Goal: Information Seeking & Learning: Learn about a topic

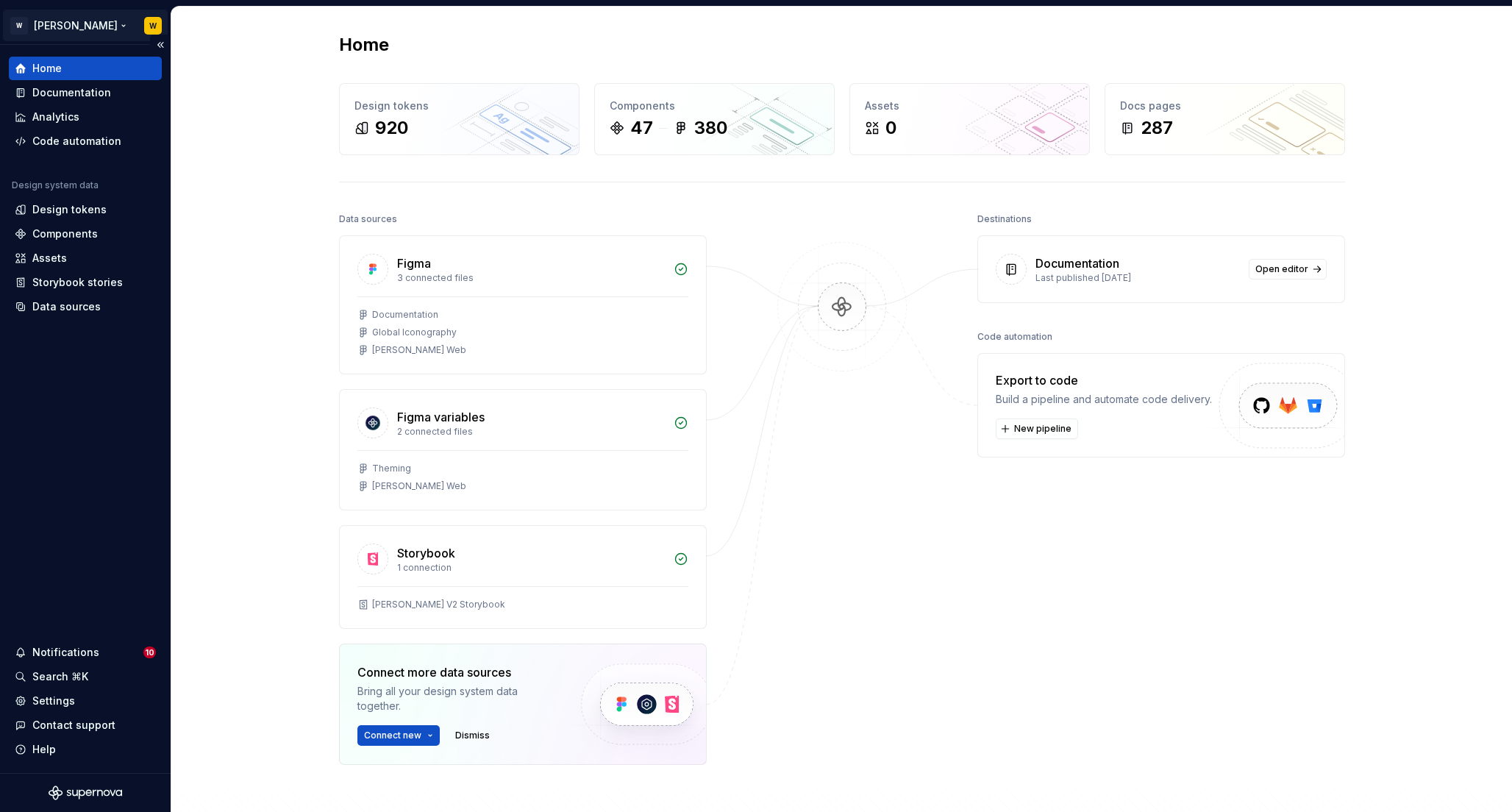
click at [49, 21] on html "W [PERSON_NAME] W Home Documentation Analytics Code automation Design system da…" at bounding box center [756, 406] width 1512 height 812
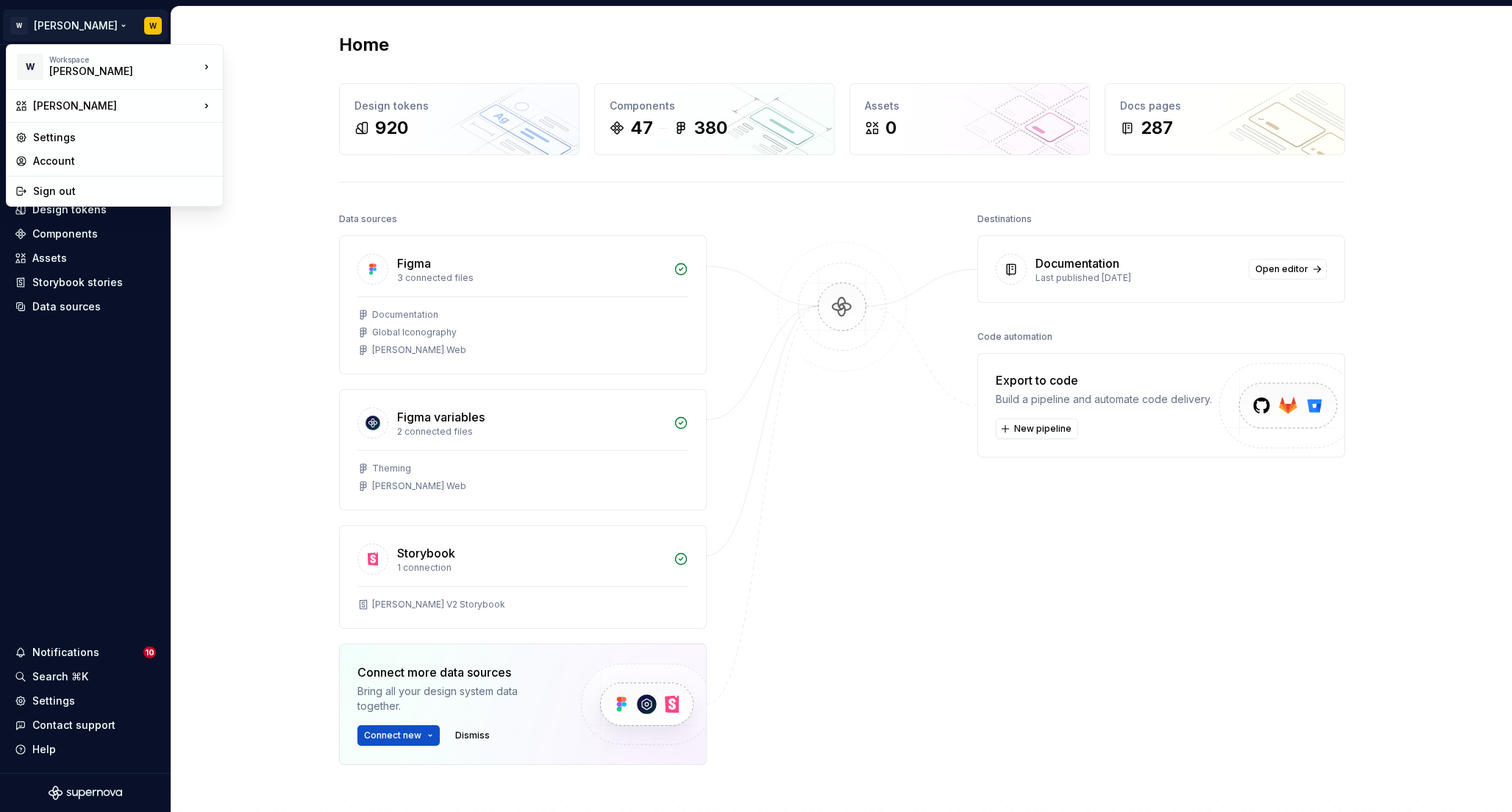
click at [309, 47] on html "W [PERSON_NAME] W Home Documentation Analytics Code automation Design system da…" at bounding box center [756, 406] width 1512 height 812
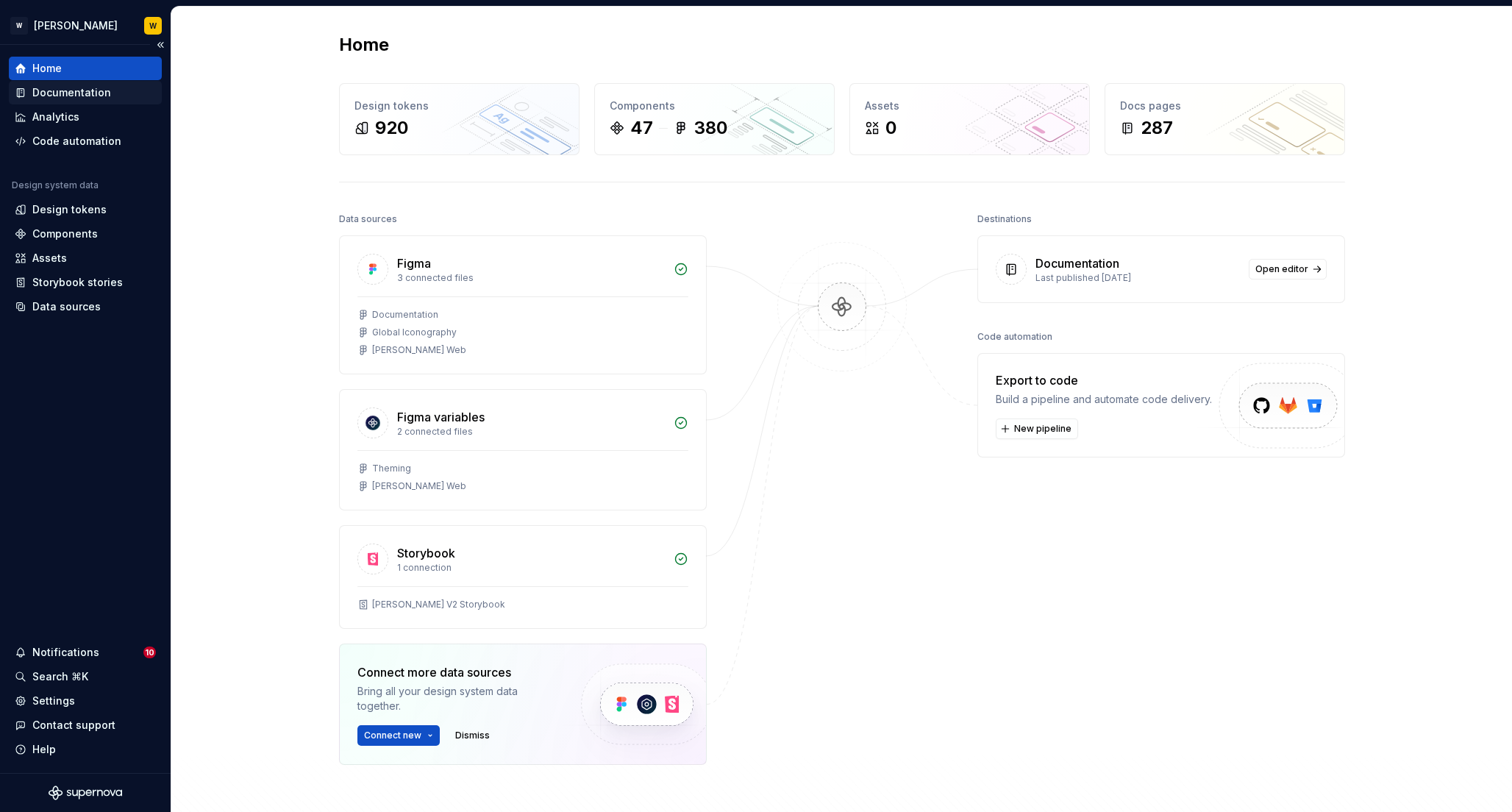
click at [70, 90] on div "Documentation" at bounding box center [72, 92] width 79 height 15
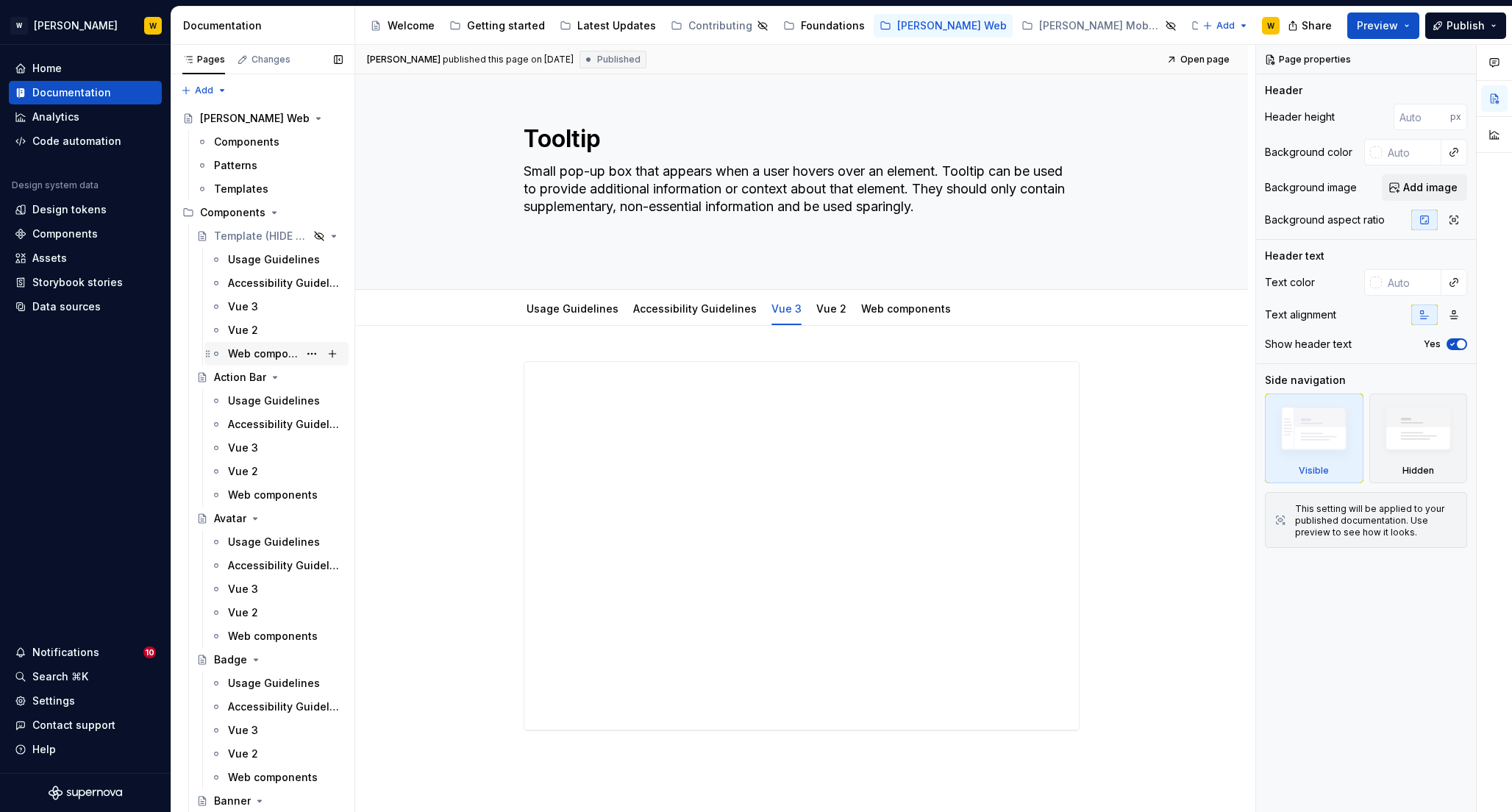
click at [258, 350] on div "Web components" at bounding box center [263, 353] width 70 height 15
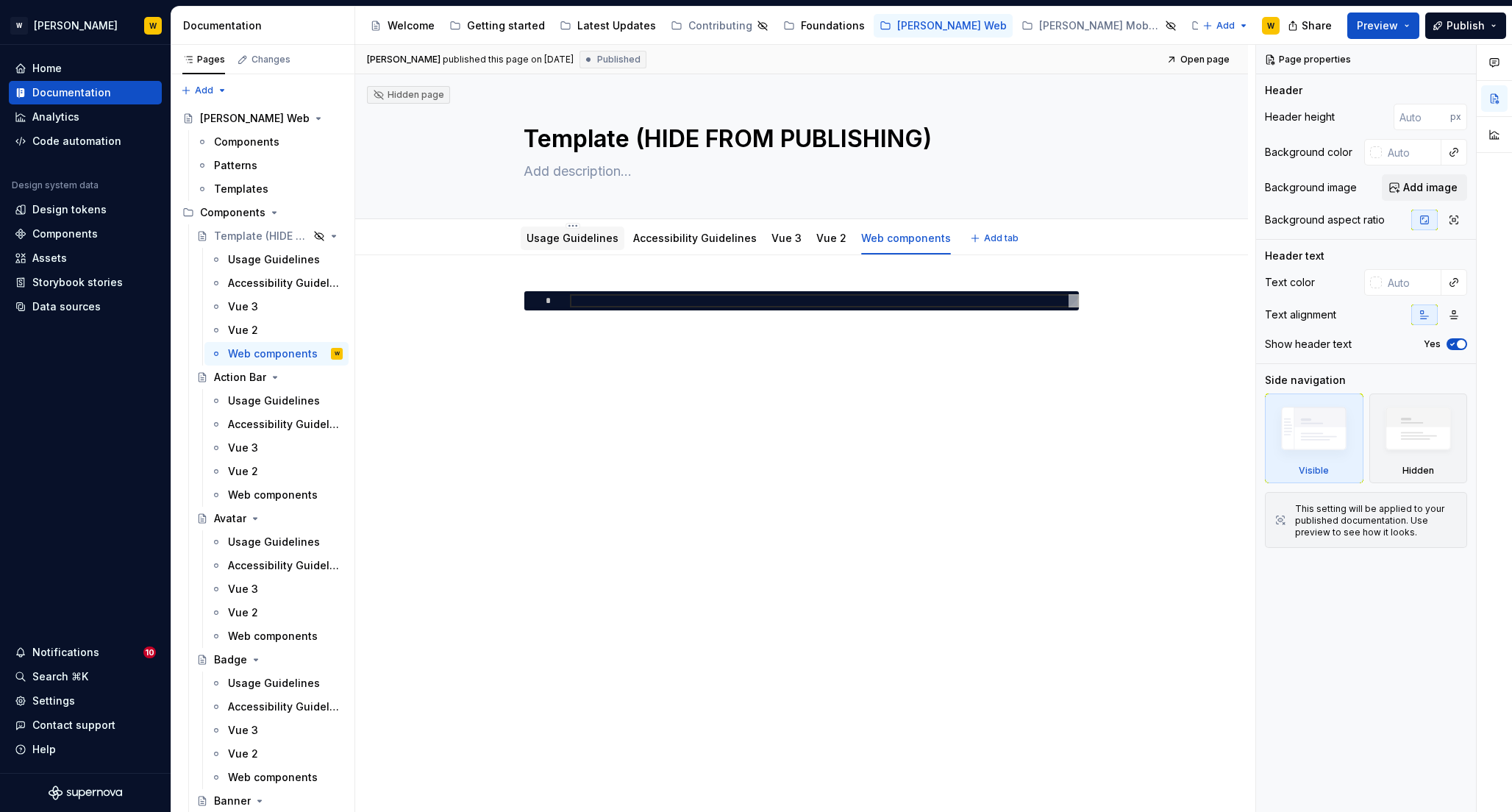
click at [583, 240] on link "Usage Guidelines" at bounding box center [572, 237] width 92 height 12
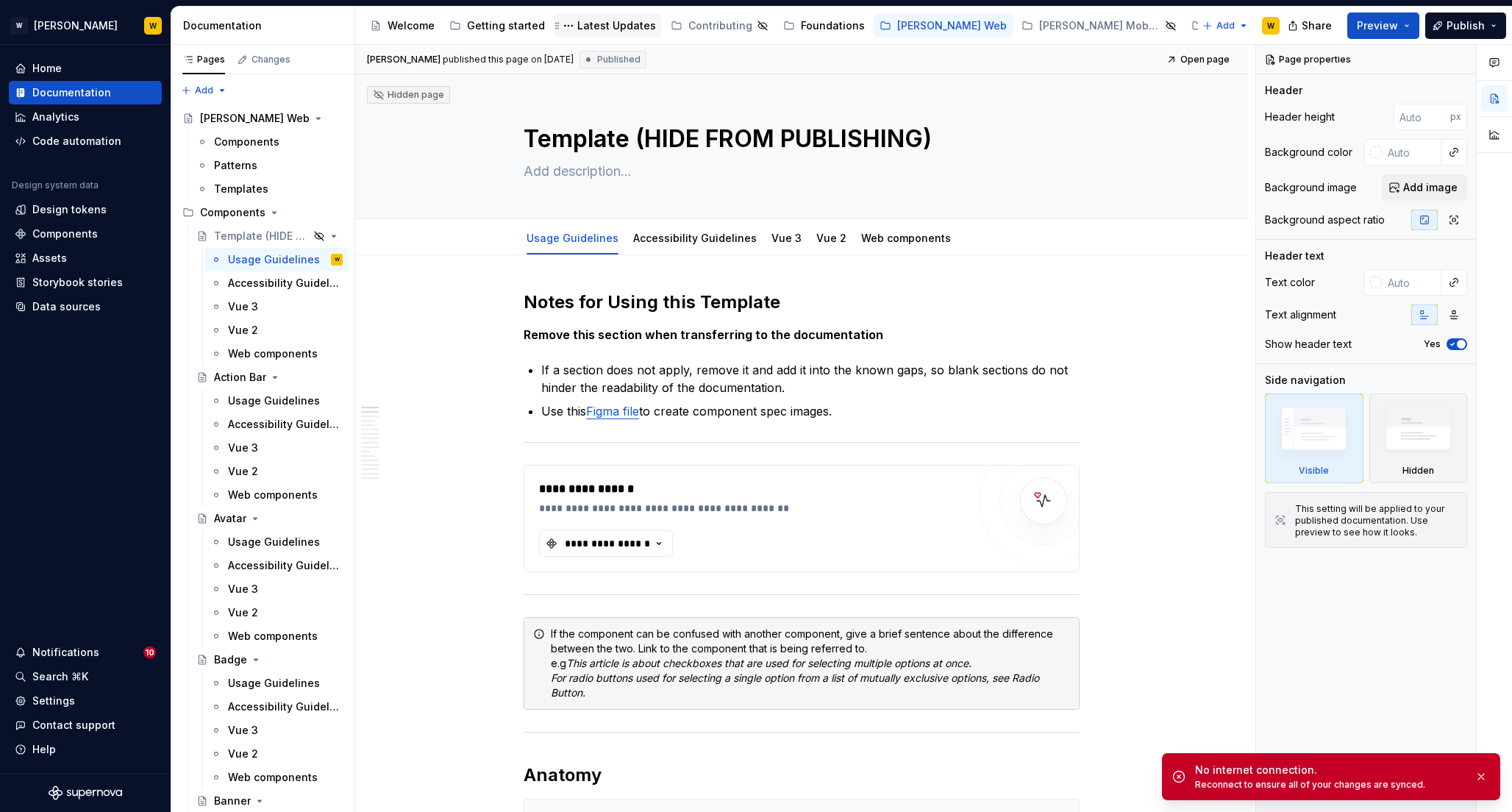
type textarea "*"
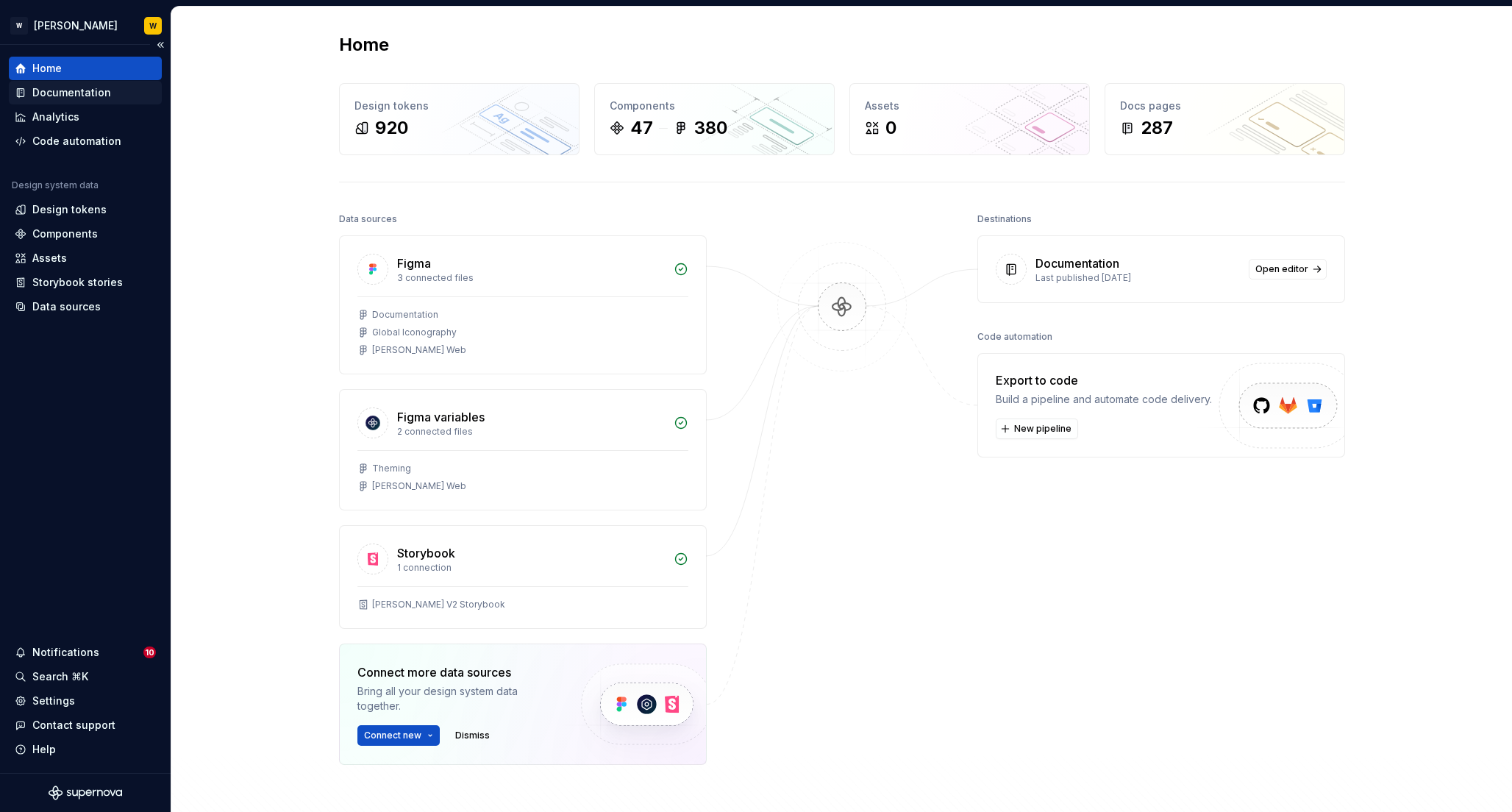
click at [49, 90] on div "Documentation" at bounding box center [72, 92] width 79 height 15
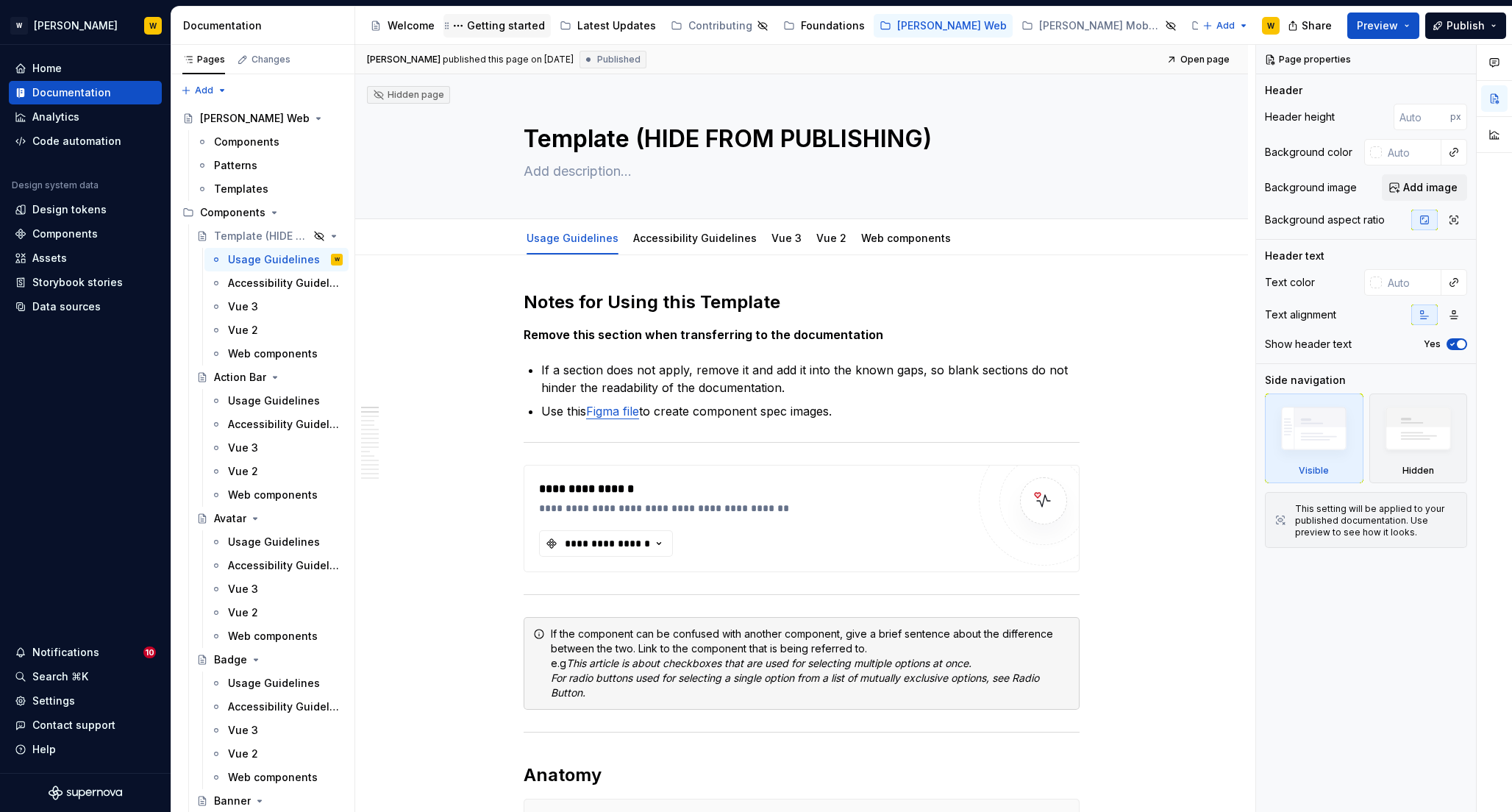
click at [493, 23] on div "Getting started" at bounding box center [506, 26] width 78 height 15
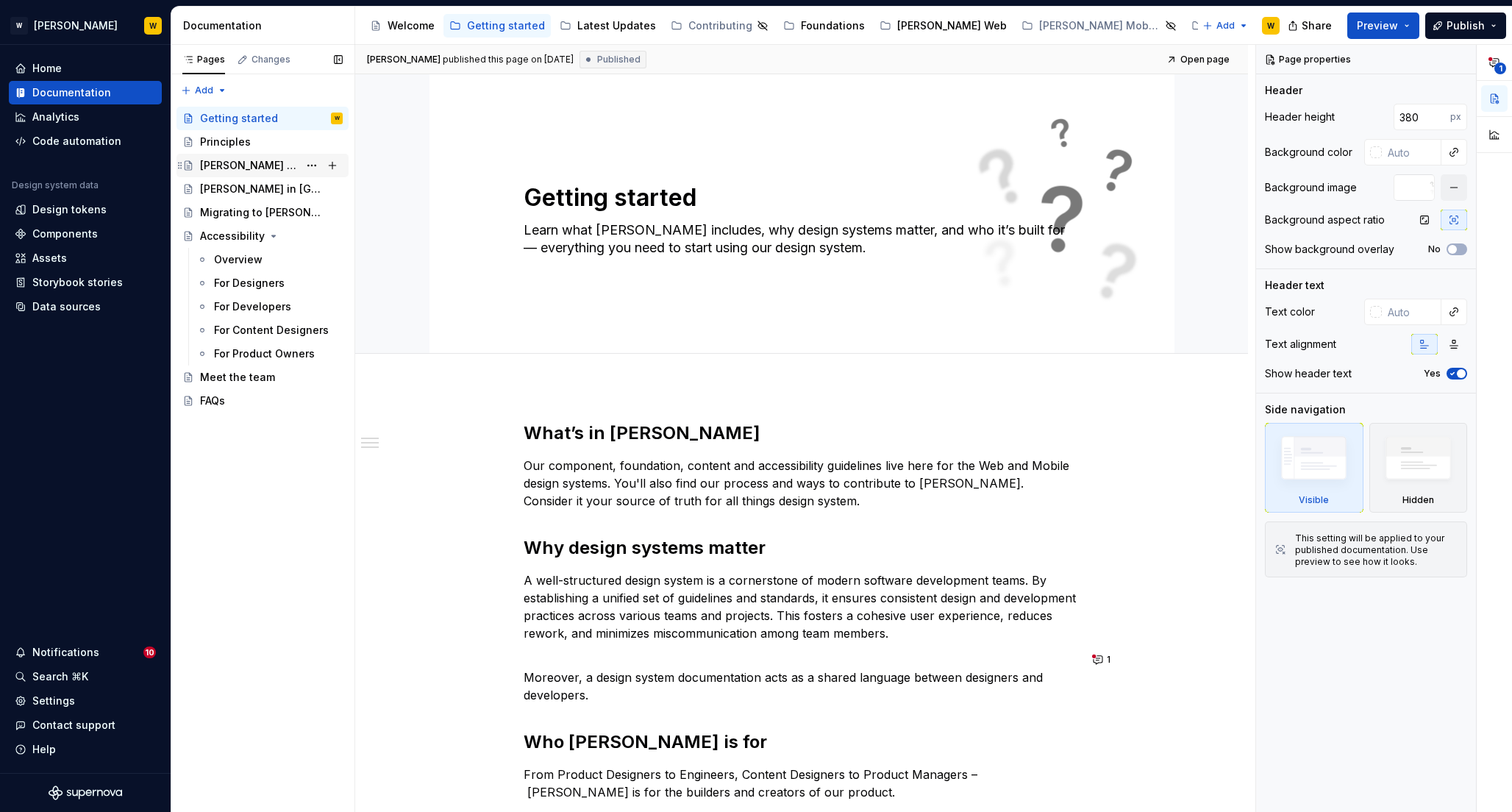
click at [230, 159] on div "Watson in Code" at bounding box center [249, 165] width 98 height 15
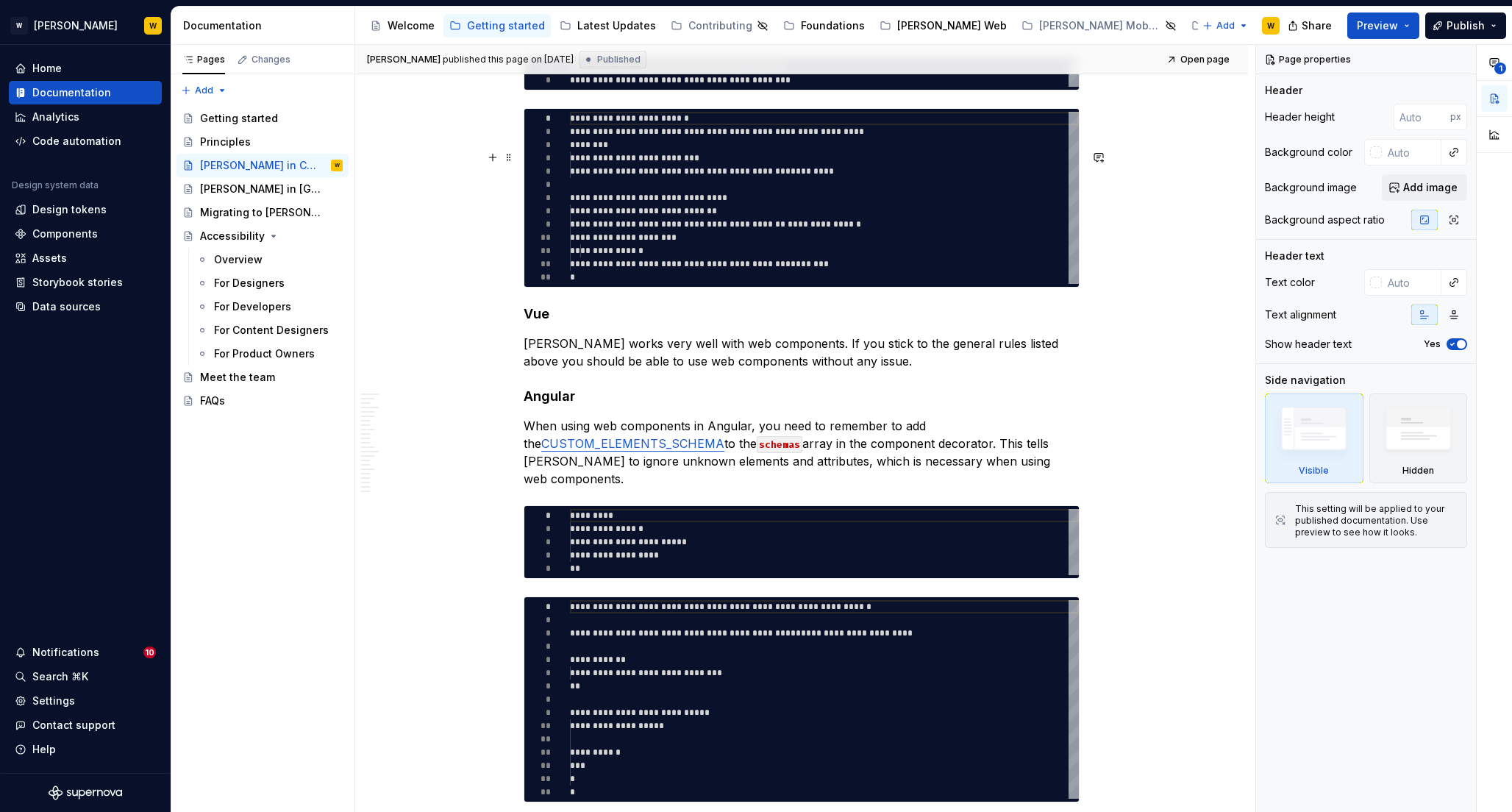
scroll to position [4790, 0]
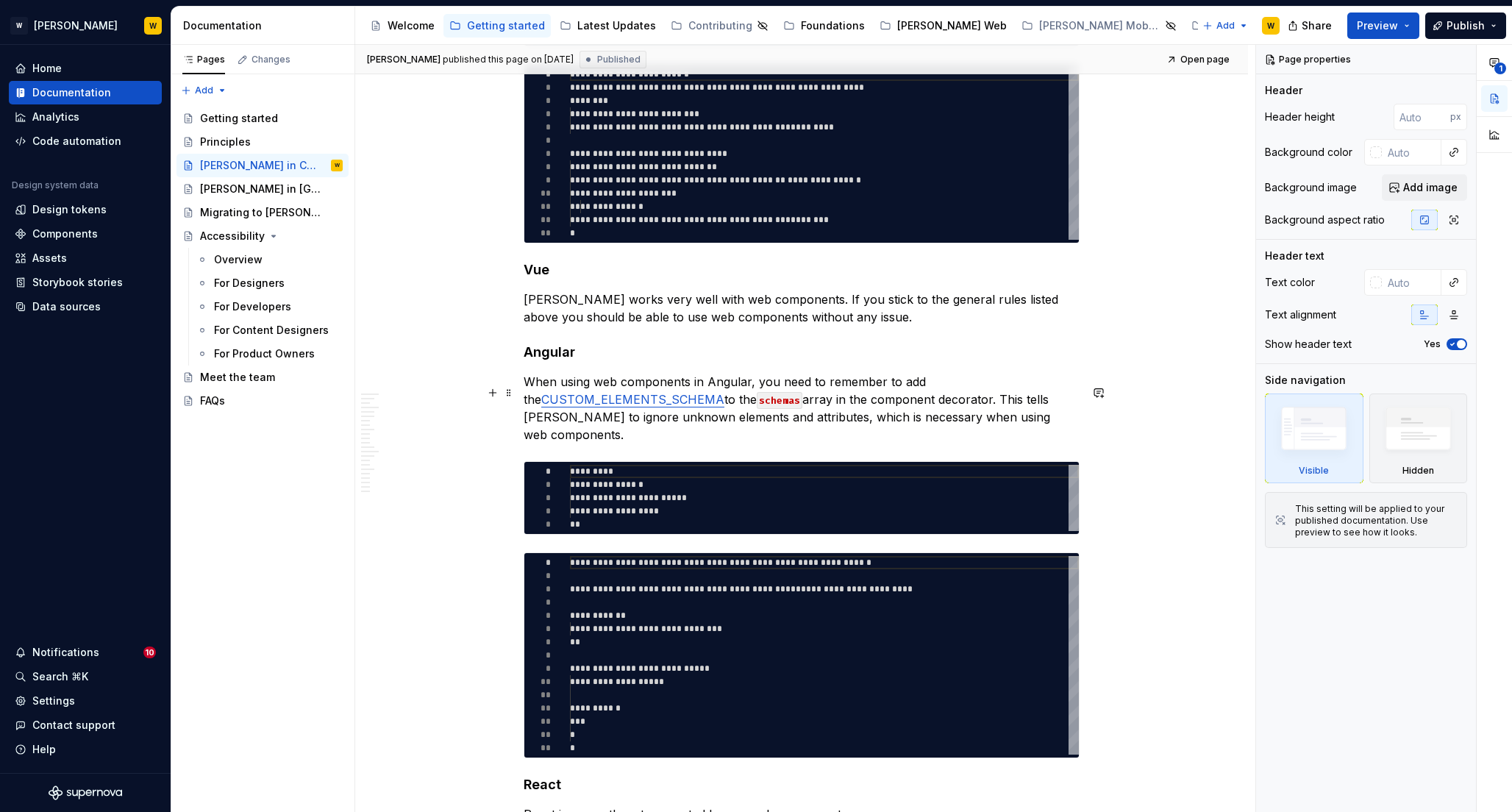
click at [609, 326] on p "Vue works very well with web components. If you stick to the general rules list…" at bounding box center [801, 309] width 556 height 36
type textarea "*"
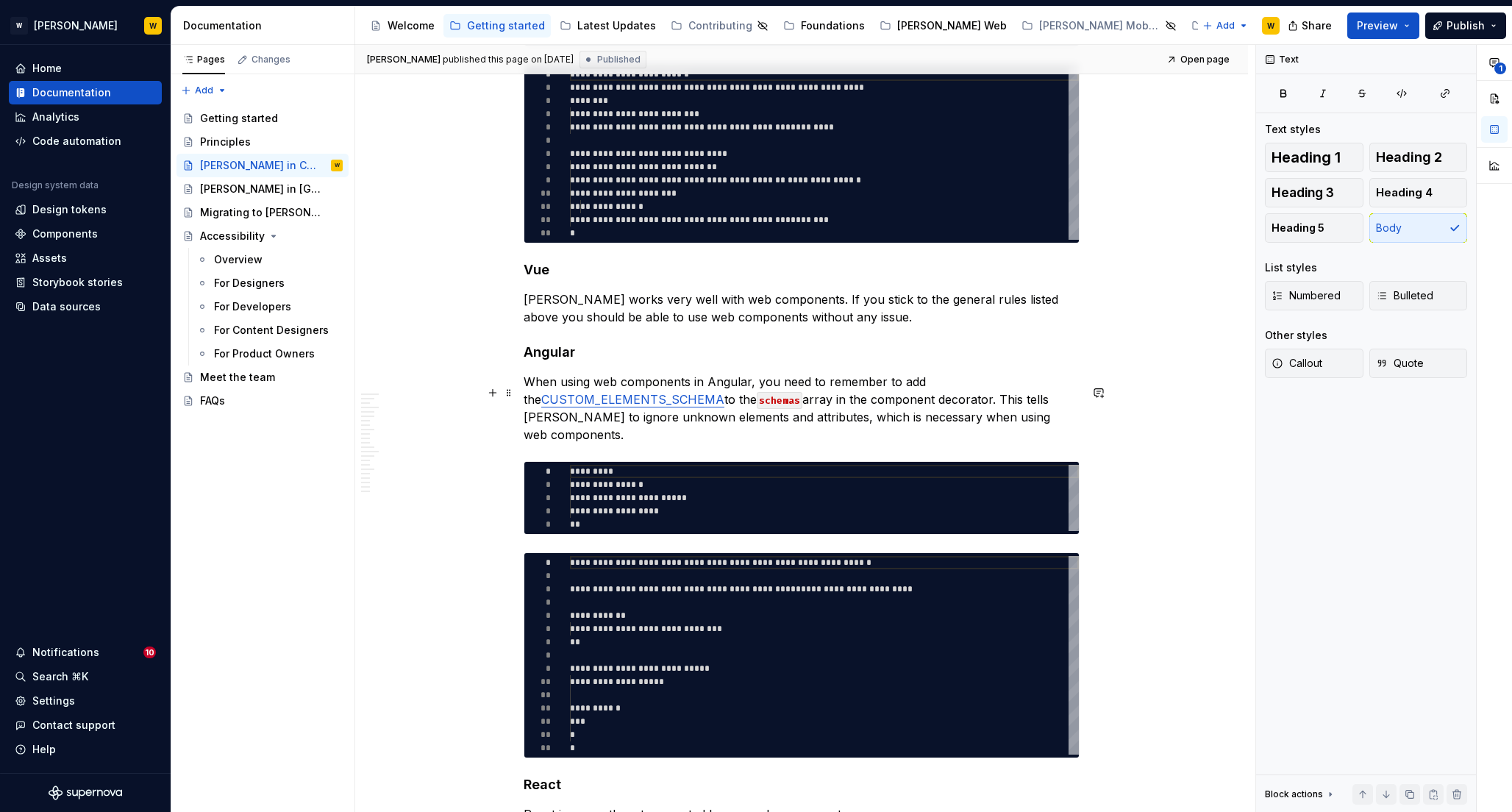
click at [526, 326] on p "Vue works very well with web components. If you stick to the general rules list…" at bounding box center [801, 309] width 556 height 36
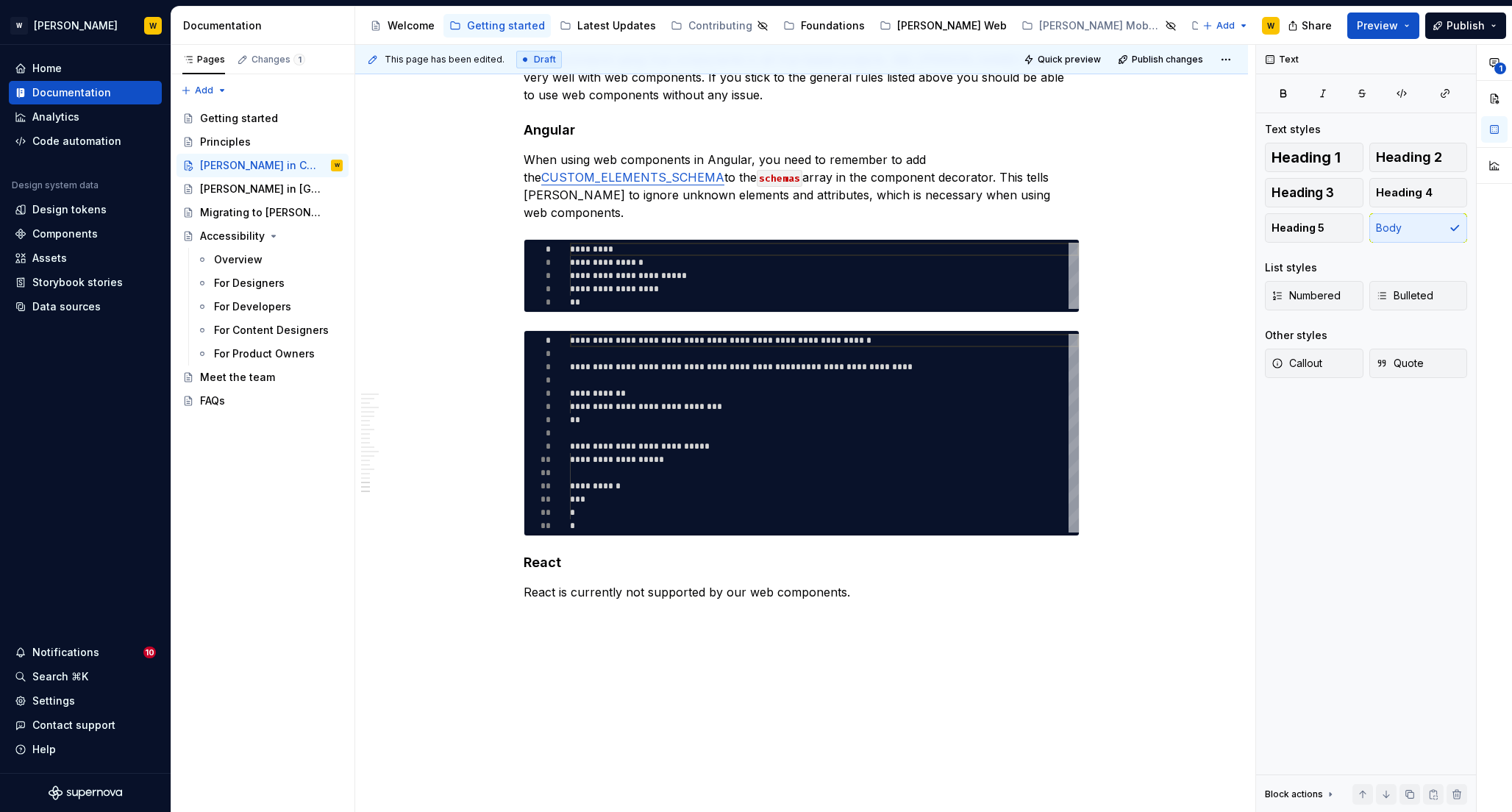
scroll to position [5154, 0]
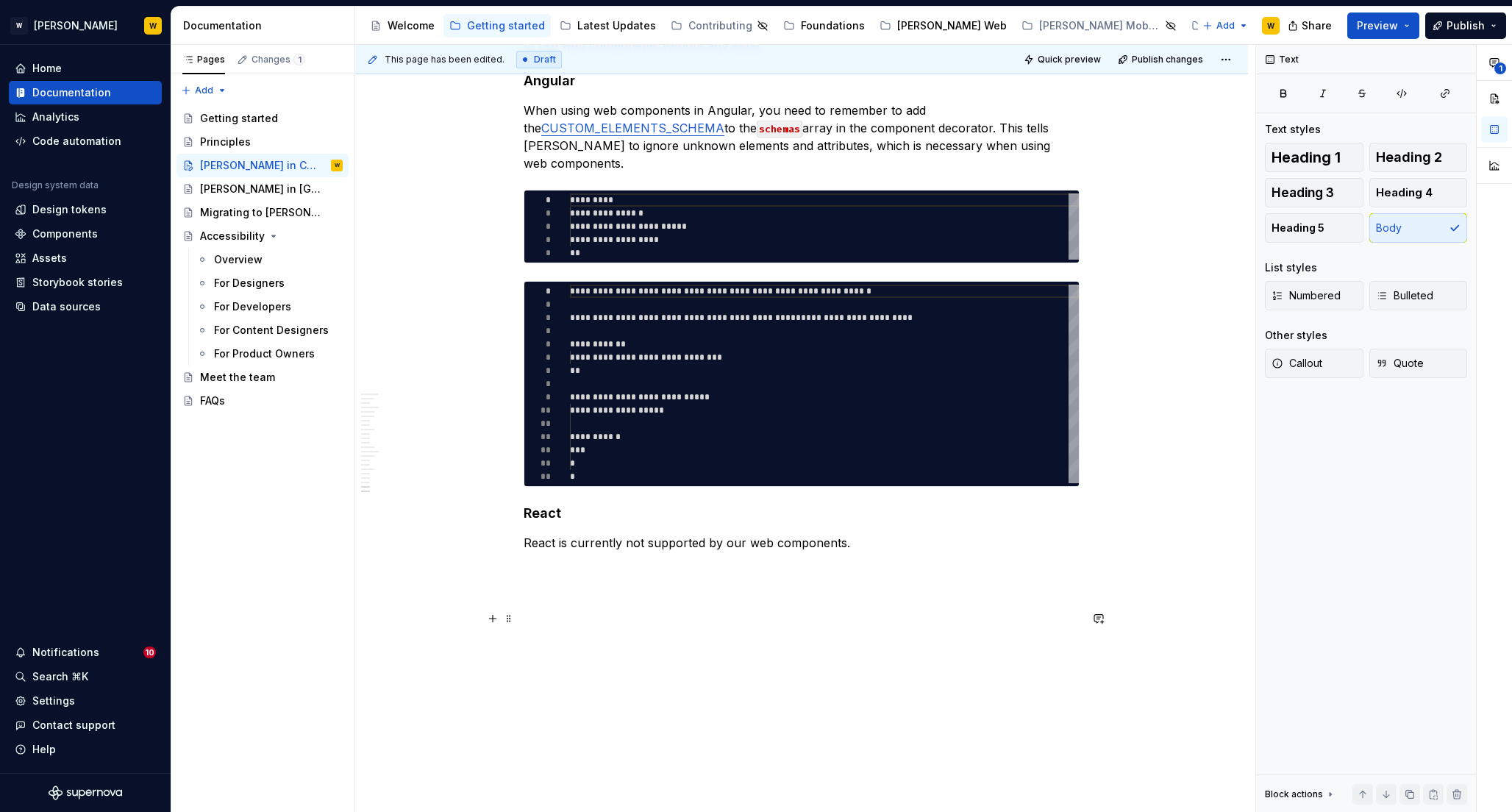
click at [856, 543] on p "React is currently not supported by our web components." at bounding box center [801, 542] width 556 height 18
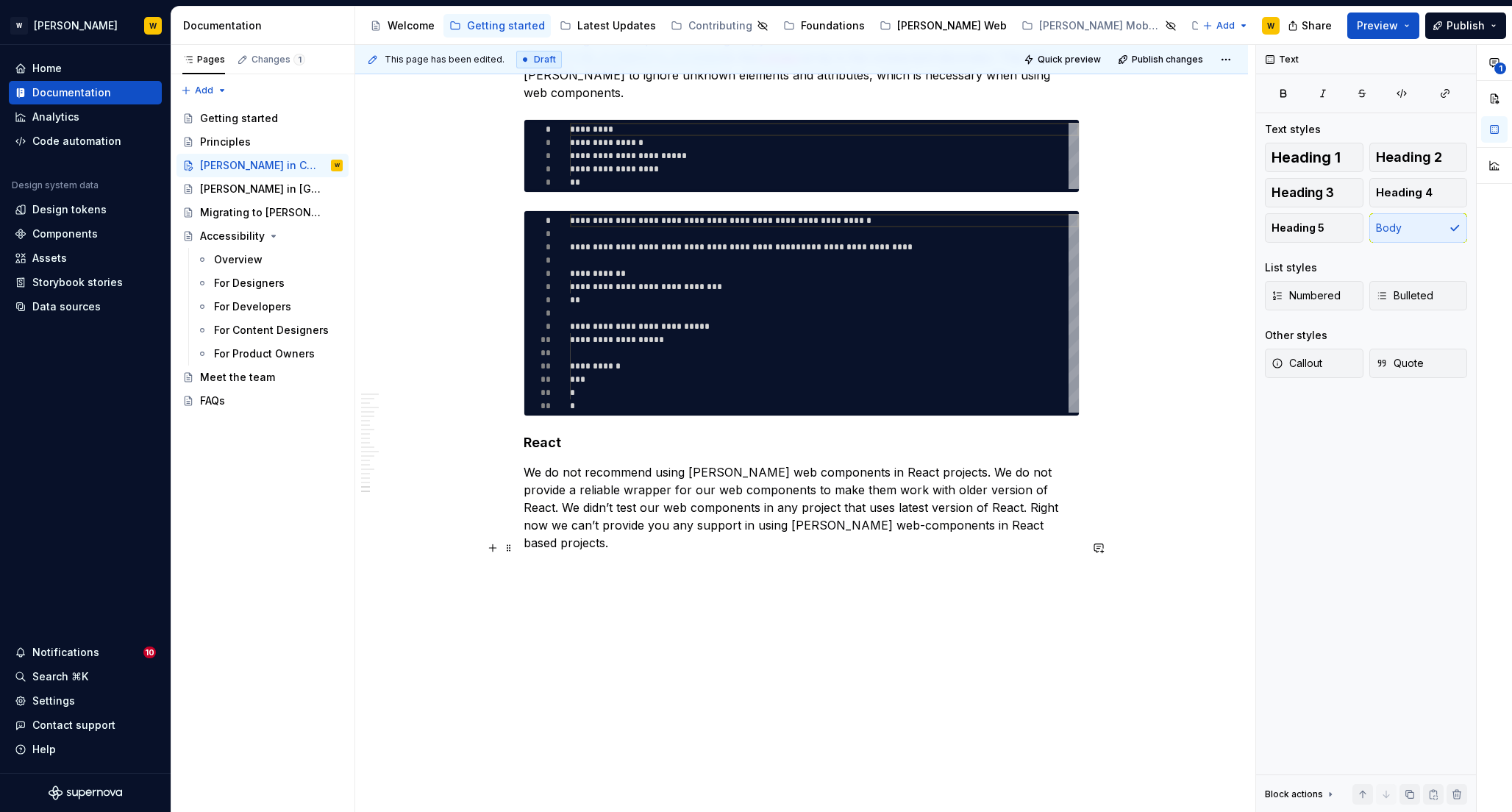
click at [705, 551] on p "We do not recommend using Watson web components in React projects. We do not pr…" at bounding box center [801, 507] width 556 height 88
click at [1391, 27] on span "Preview" at bounding box center [1377, 26] width 41 height 15
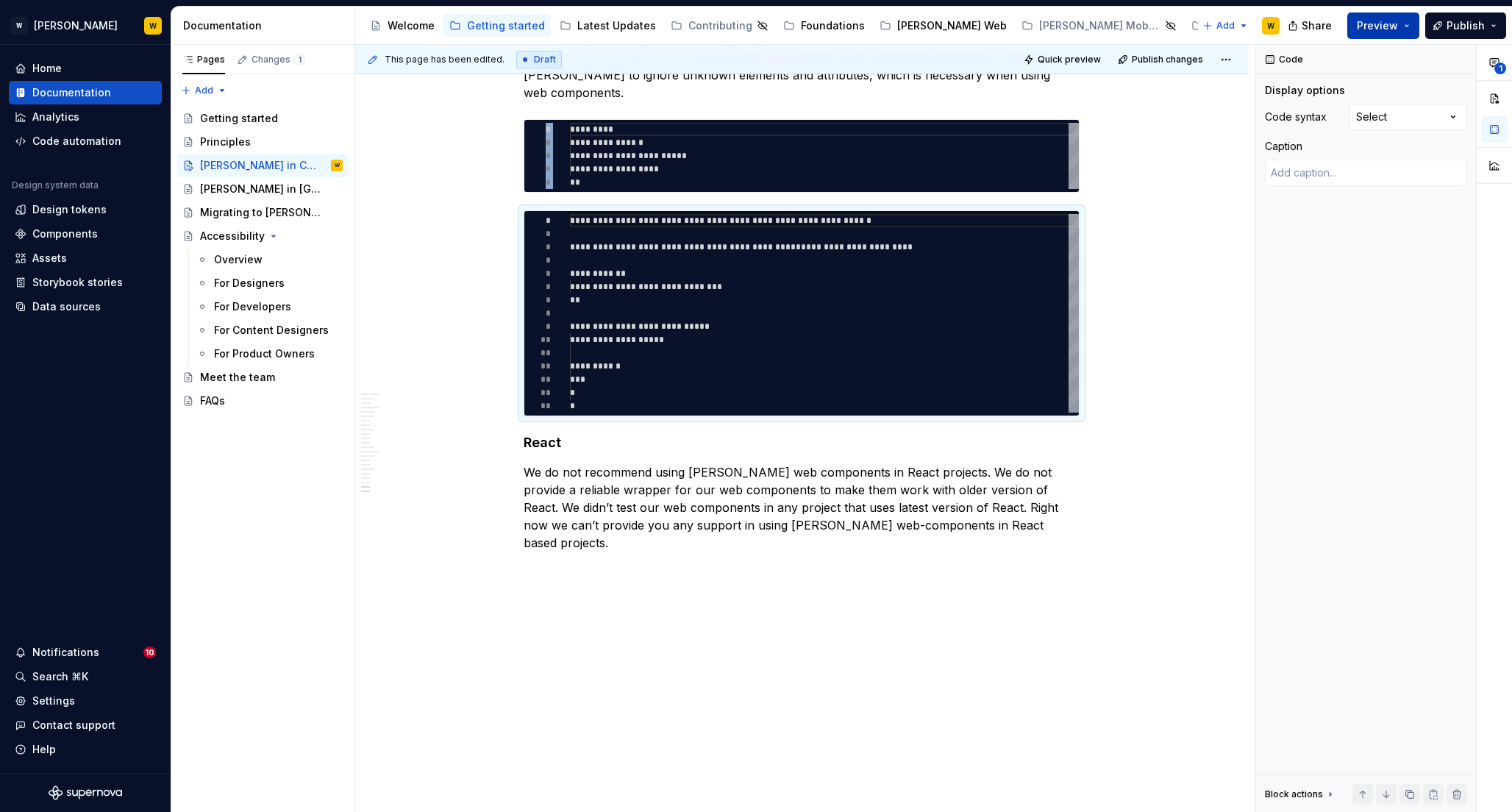
click at [1411, 22] on button "Preview" at bounding box center [1383, 26] width 72 height 26
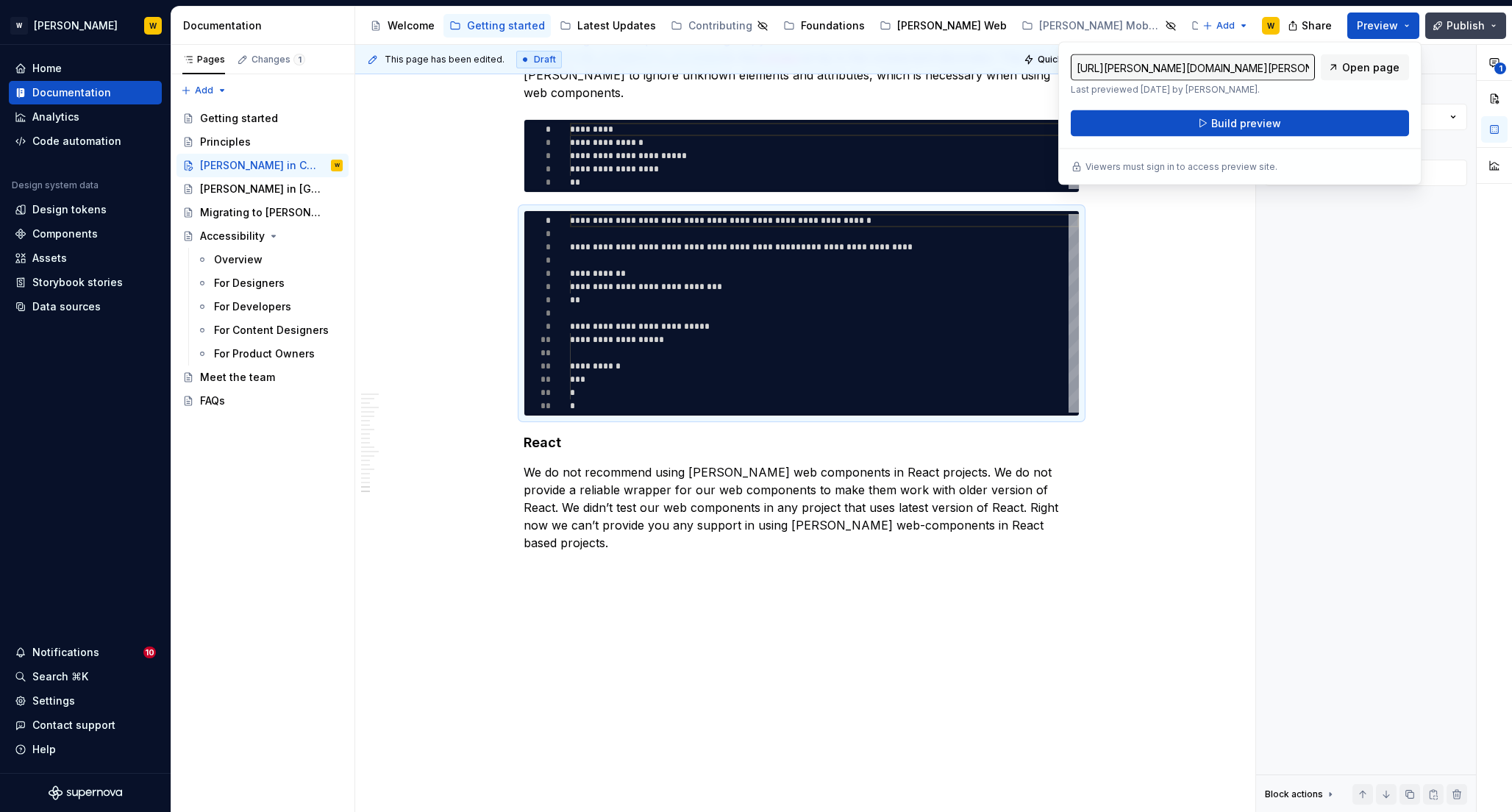
click at [1493, 24] on button "Publish" at bounding box center [1465, 26] width 81 height 26
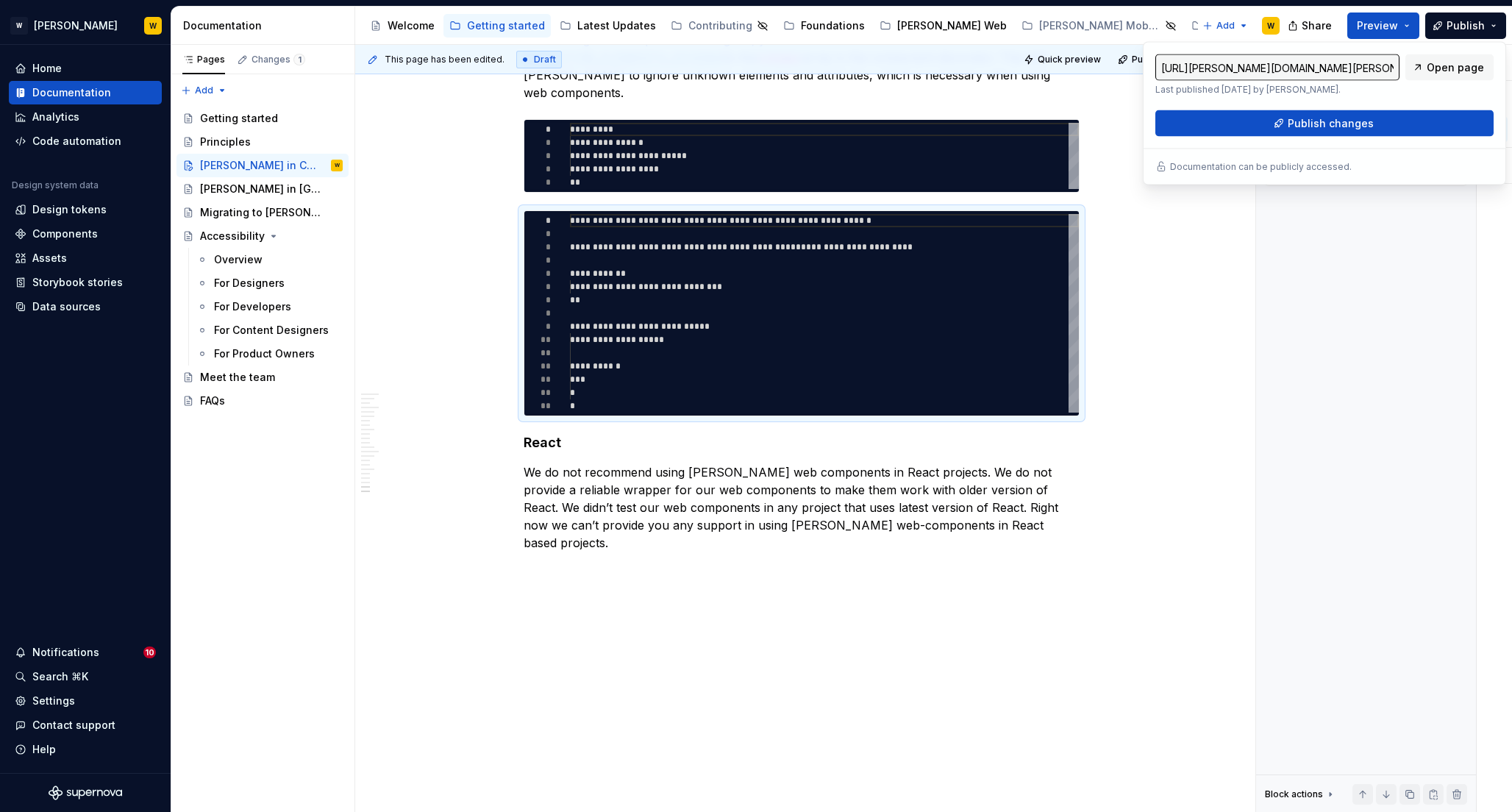
click at [1288, 295] on div "Code Display options Code syntax Select Caption Block actions Move up Move down…" at bounding box center [1366, 428] width 220 height 767
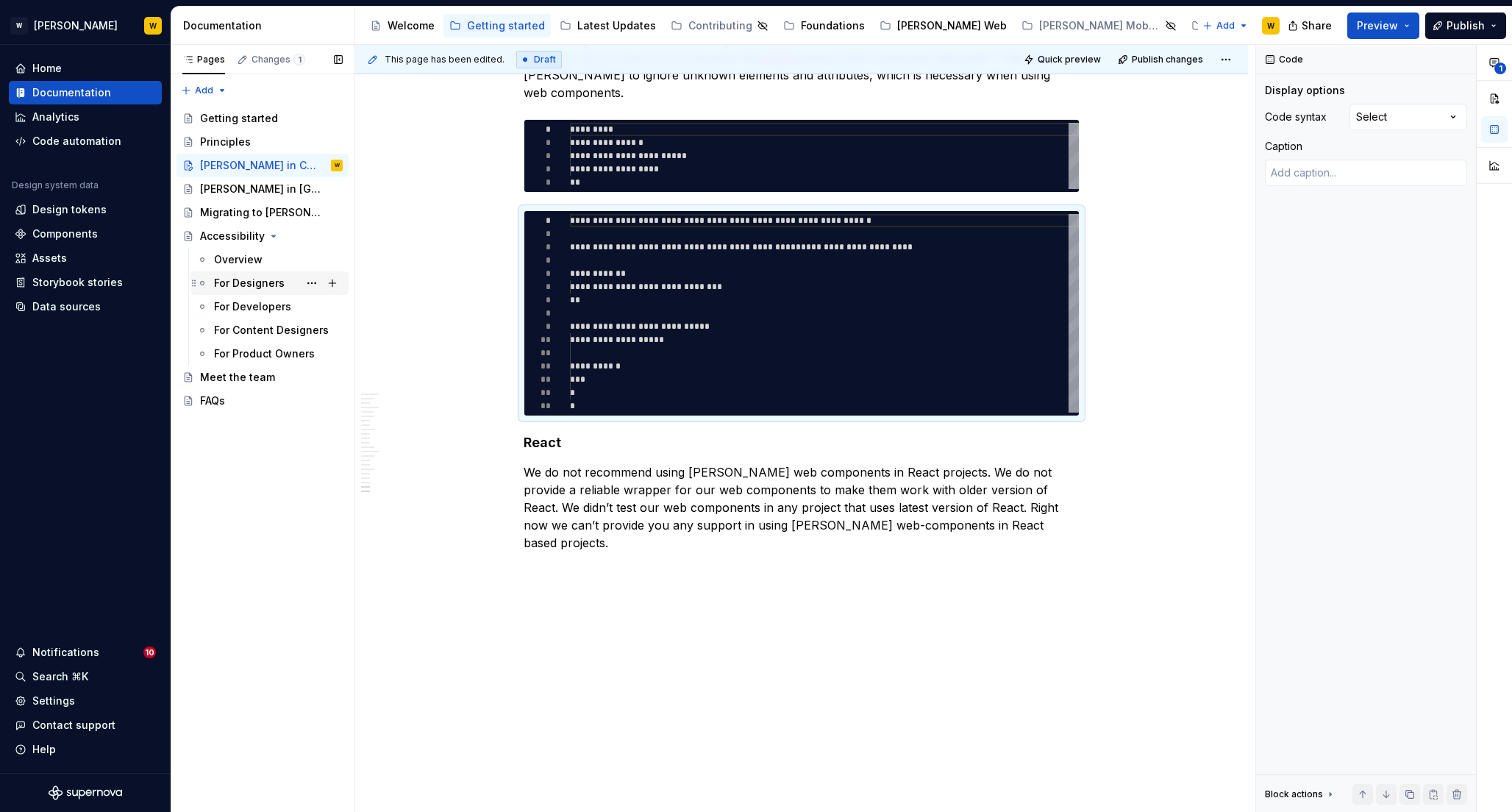
click at [242, 278] on div "For Designers" at bounding box center [249, 282] width 70 height 15
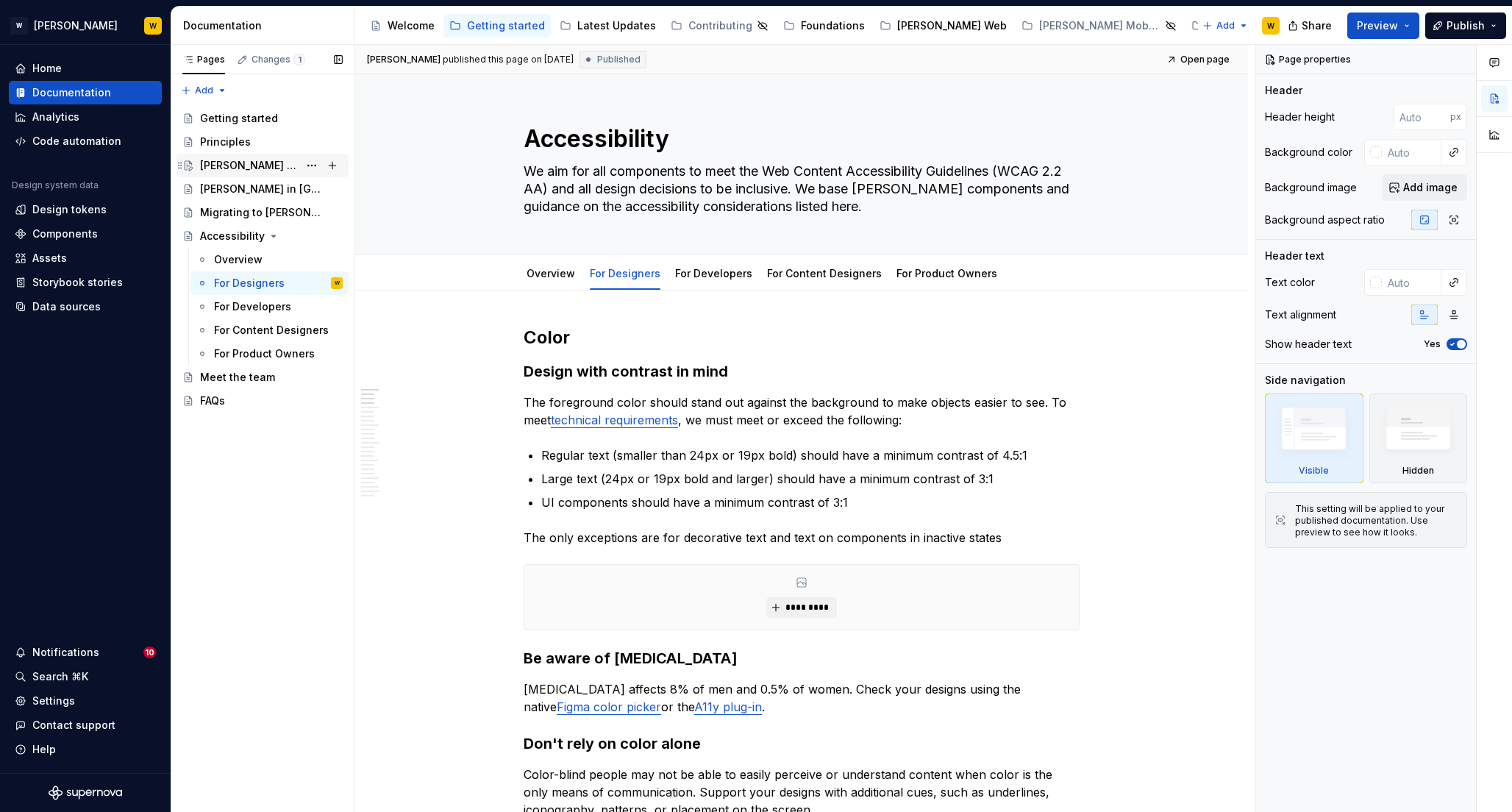
click at [242, 162] on div "Watson in Code" at bounding box center [249, 165] width 98 height 15
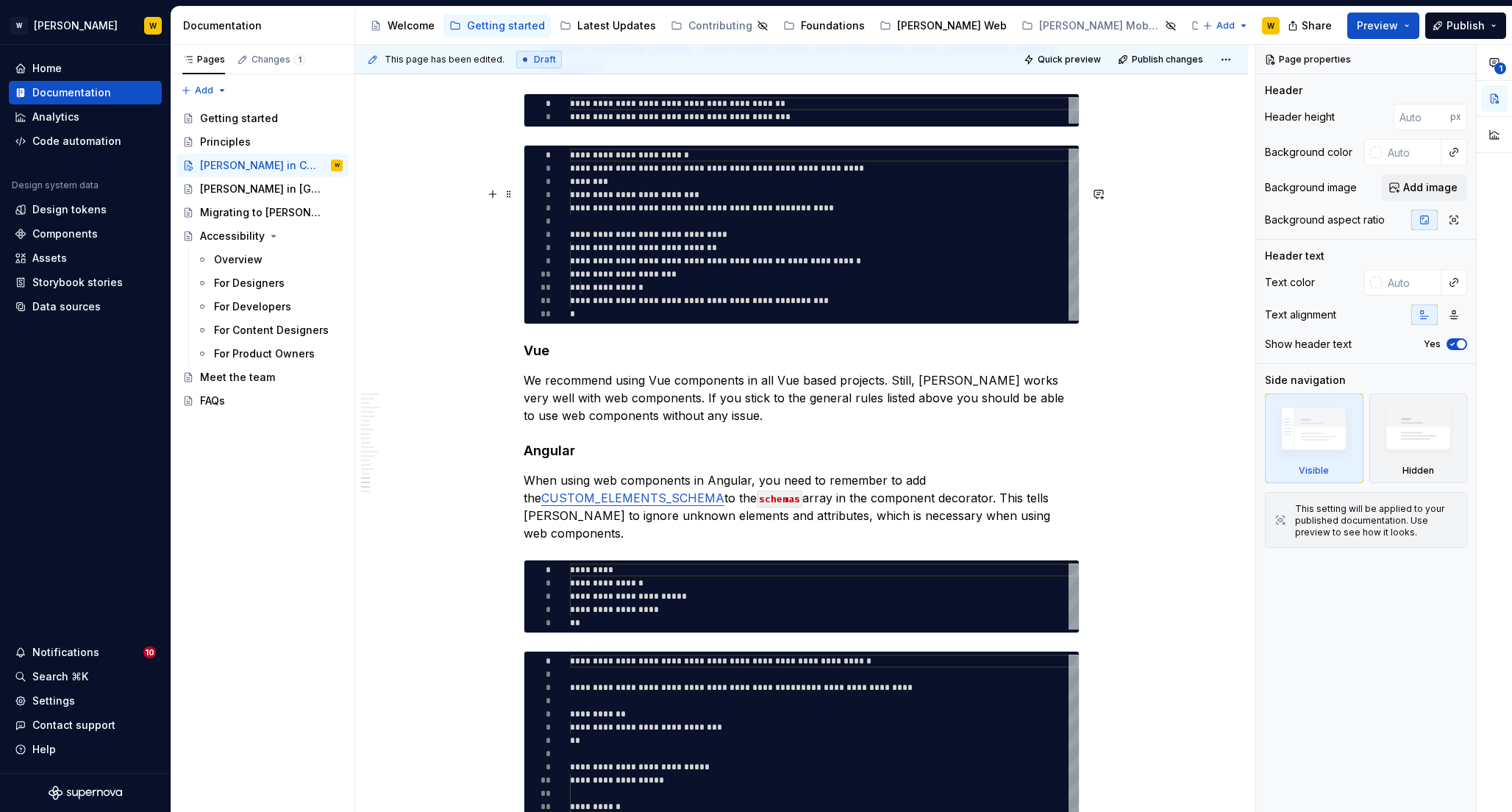
scroll to position [4579, 0]
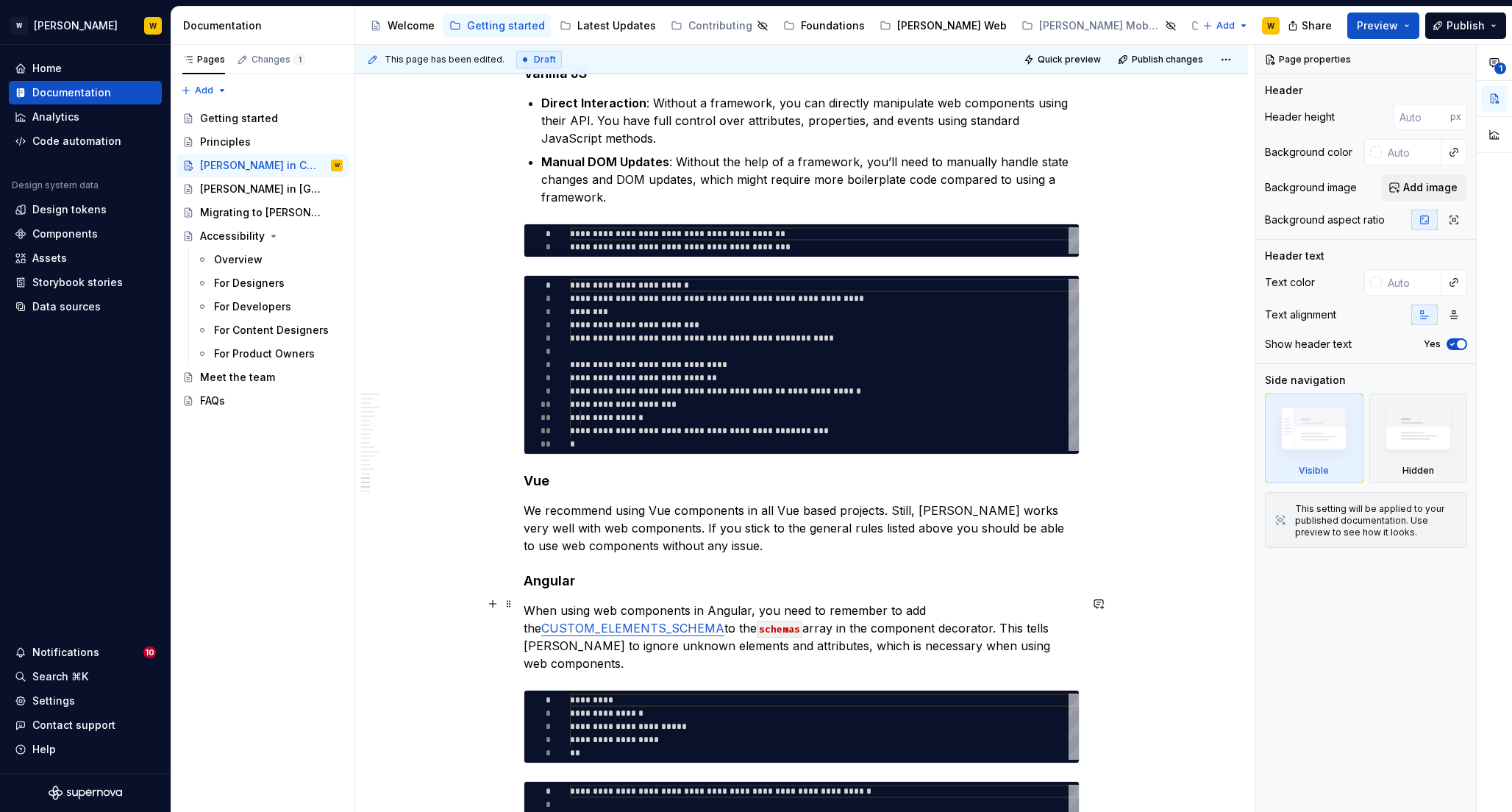
click at [640, 554] on p "We recommend using Vue components in all Vue based projects. Still, Vue works v…" at bounding box center [801, 527] width 556 height 53
type textarea "*"
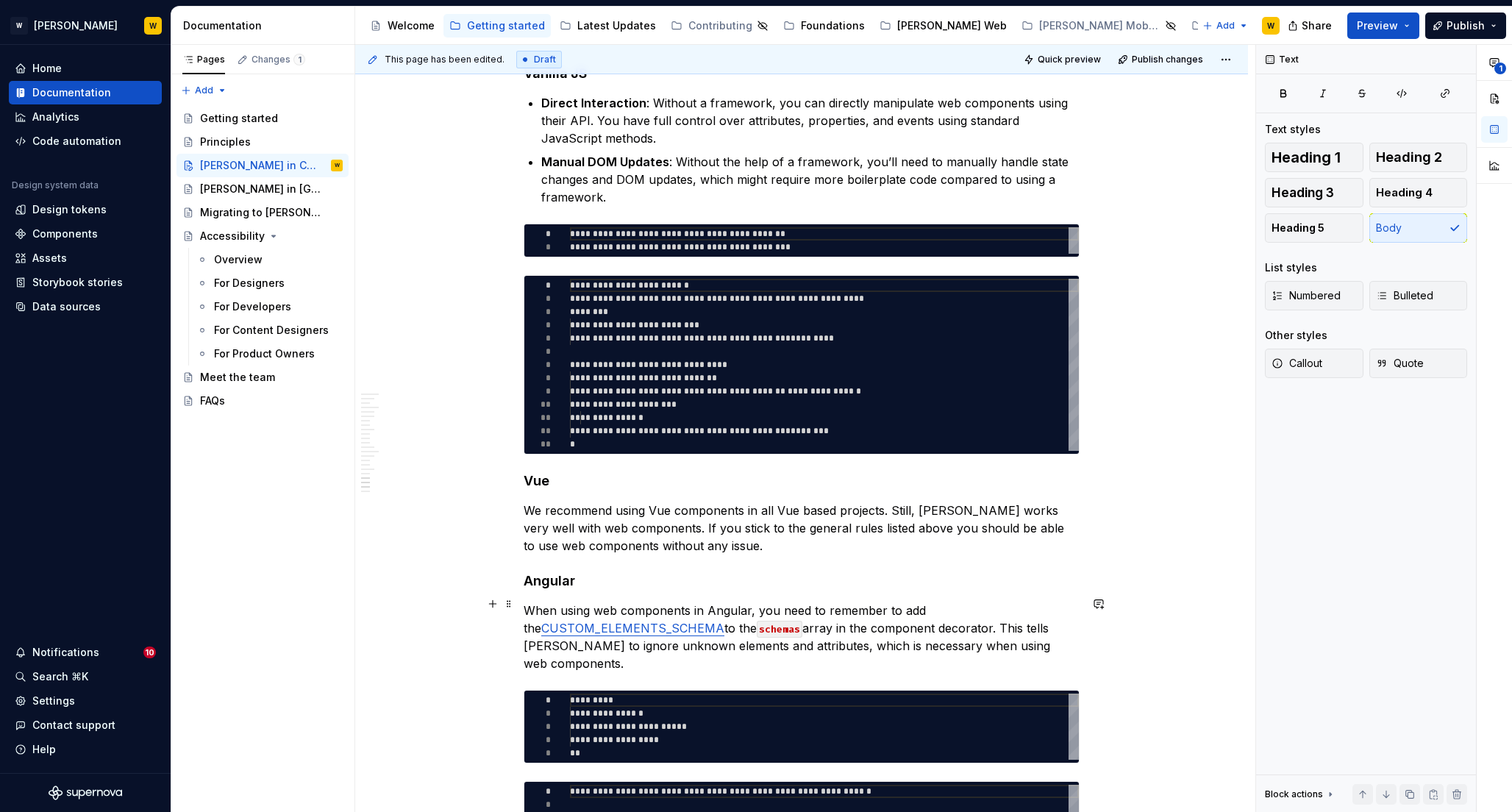
click at [544, 554] on p "We recommend using Vue components in all Vue based projects. Still, Vue works v…" at bounding box center [801, 527] width 556 height 53
click at [839, 554] on p "We do not recommend using web components in Vue projects. Still, Vue works very…" at bounding box center [801, 527] width 556 height 53
click at [873, 554] on p "We do not recommend using web components in Vue projects. Still, Vue works very…" at bounding box center [801, 527] width 556 height 53
click at [883, 554] on p "We do not recommend using web components in Vue projects. Still, Vue works very…" at bounding box center [801, 527] width 556 height 53
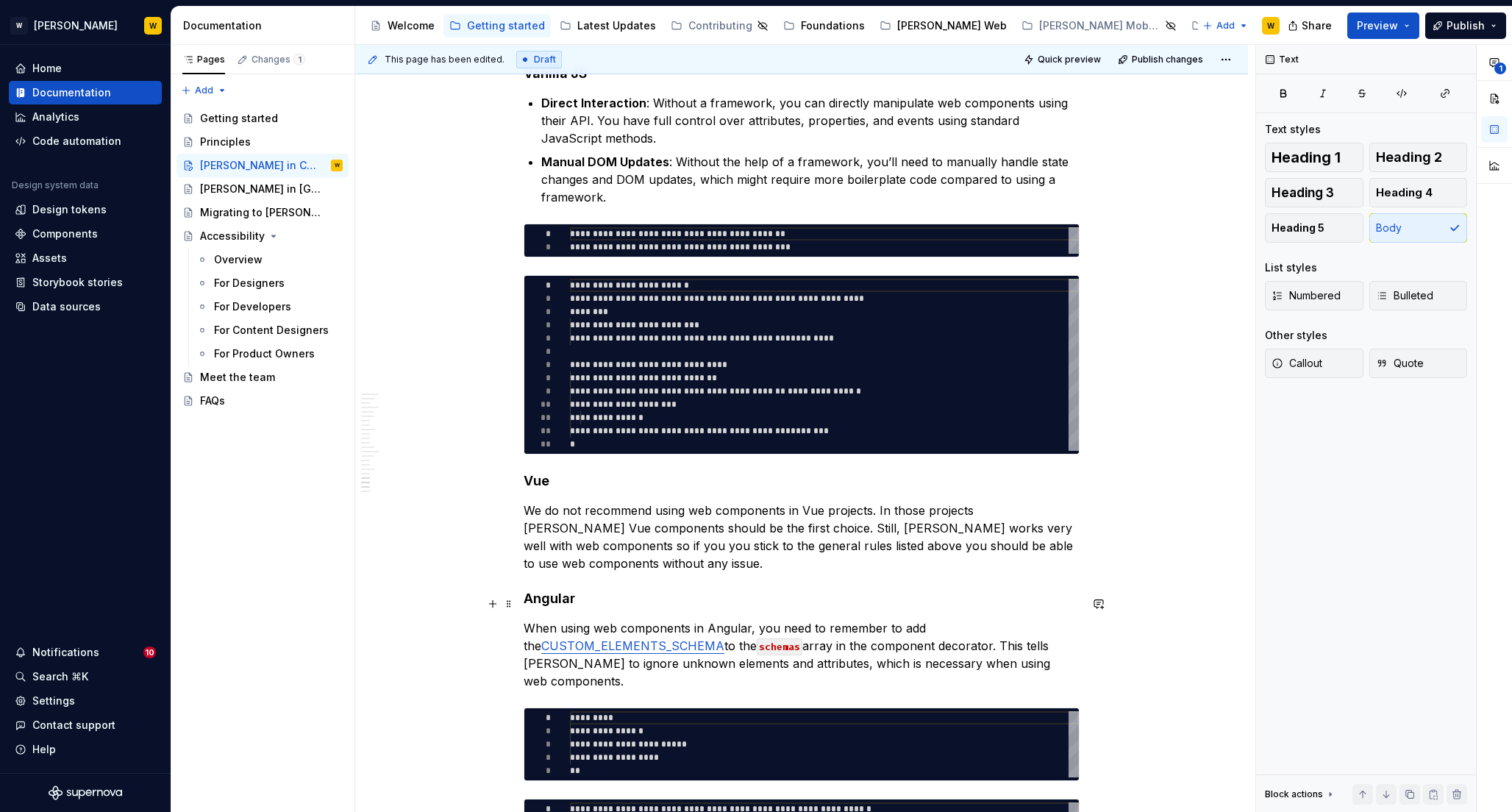
click at [872, 572] on p "We do not recommend using web components in Vue projects. In those projects Wat…" at bounding box center [801, 536] width 556 height 70
click at [738, 572] on p "We do not recommend using web components in Vue projects. In those projects Wat…" at bounding box center [801, 536] width 556 height 70
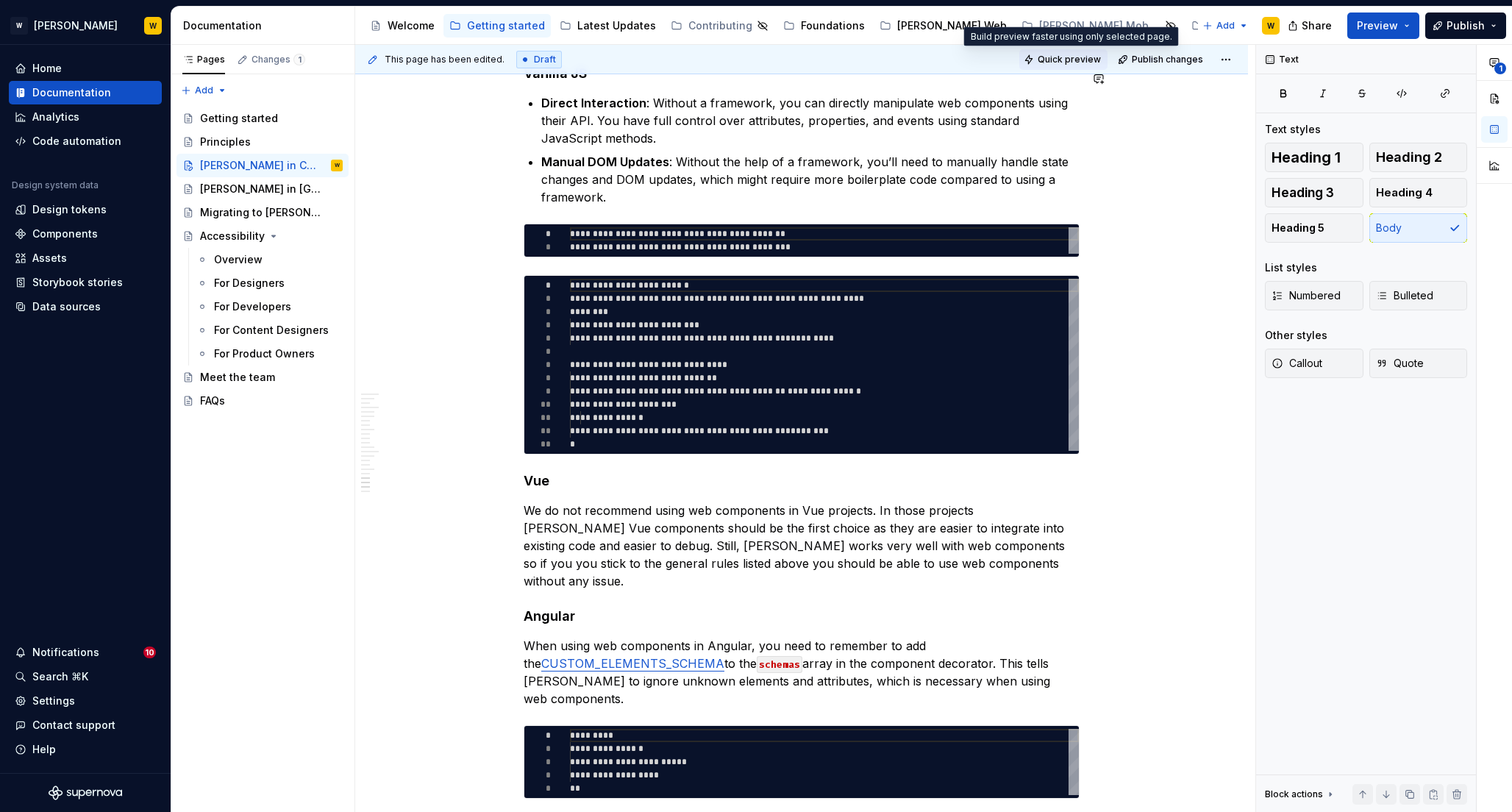
click at [1060, 54] on span "Quick preview" at bounding box center [1069, 59] width 63 height 12
click at [1390, 25] on span "Preview" at bounding box center [1377, 26] width 41 height 15
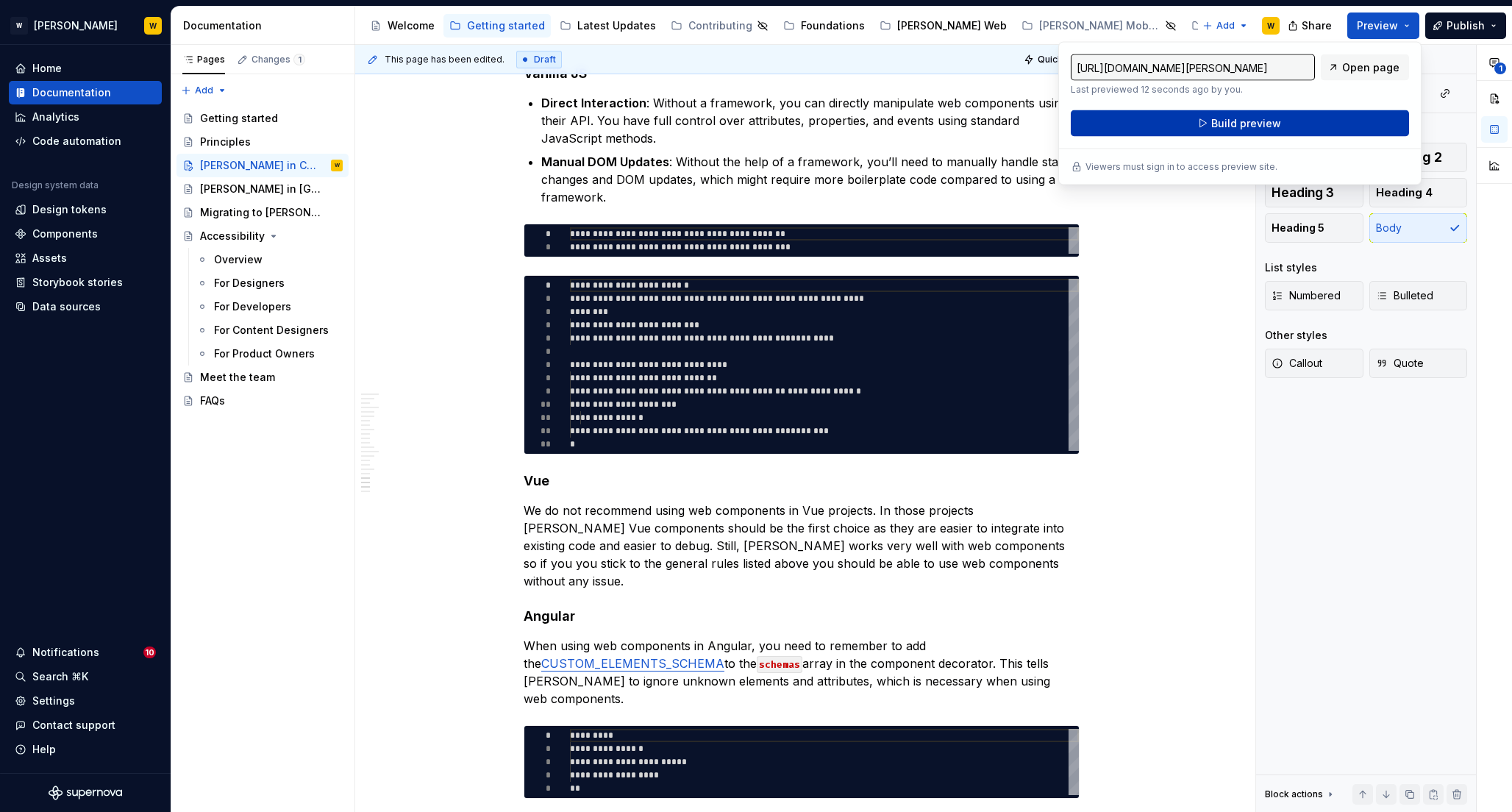
click at [1270, 123] on span "Build preview" at bounding box center [1246, 123] width 70 height 15
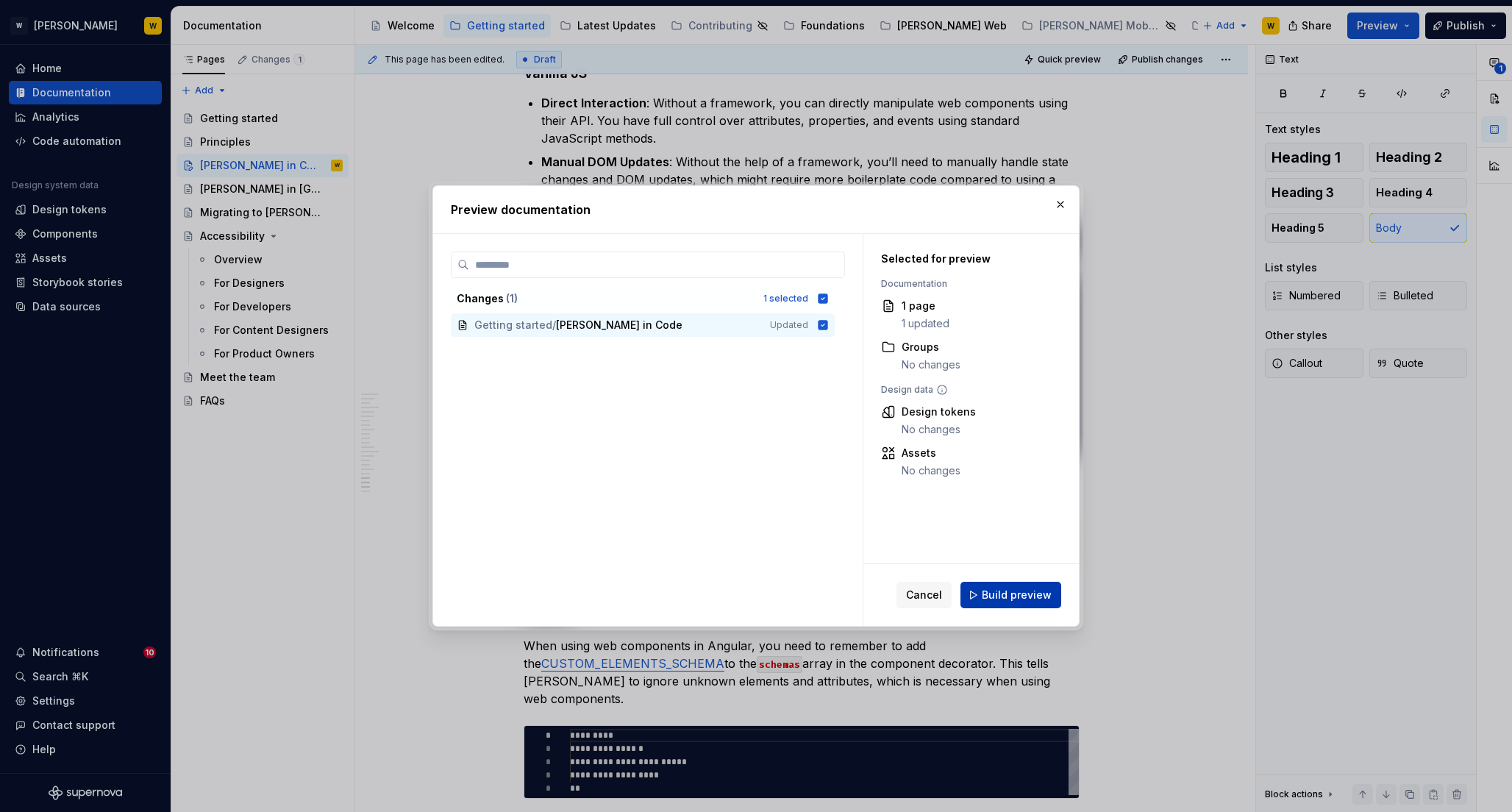
click at [1009, 592] on span "Build preview" at bounding box center [1016, 595] width 70 height 15
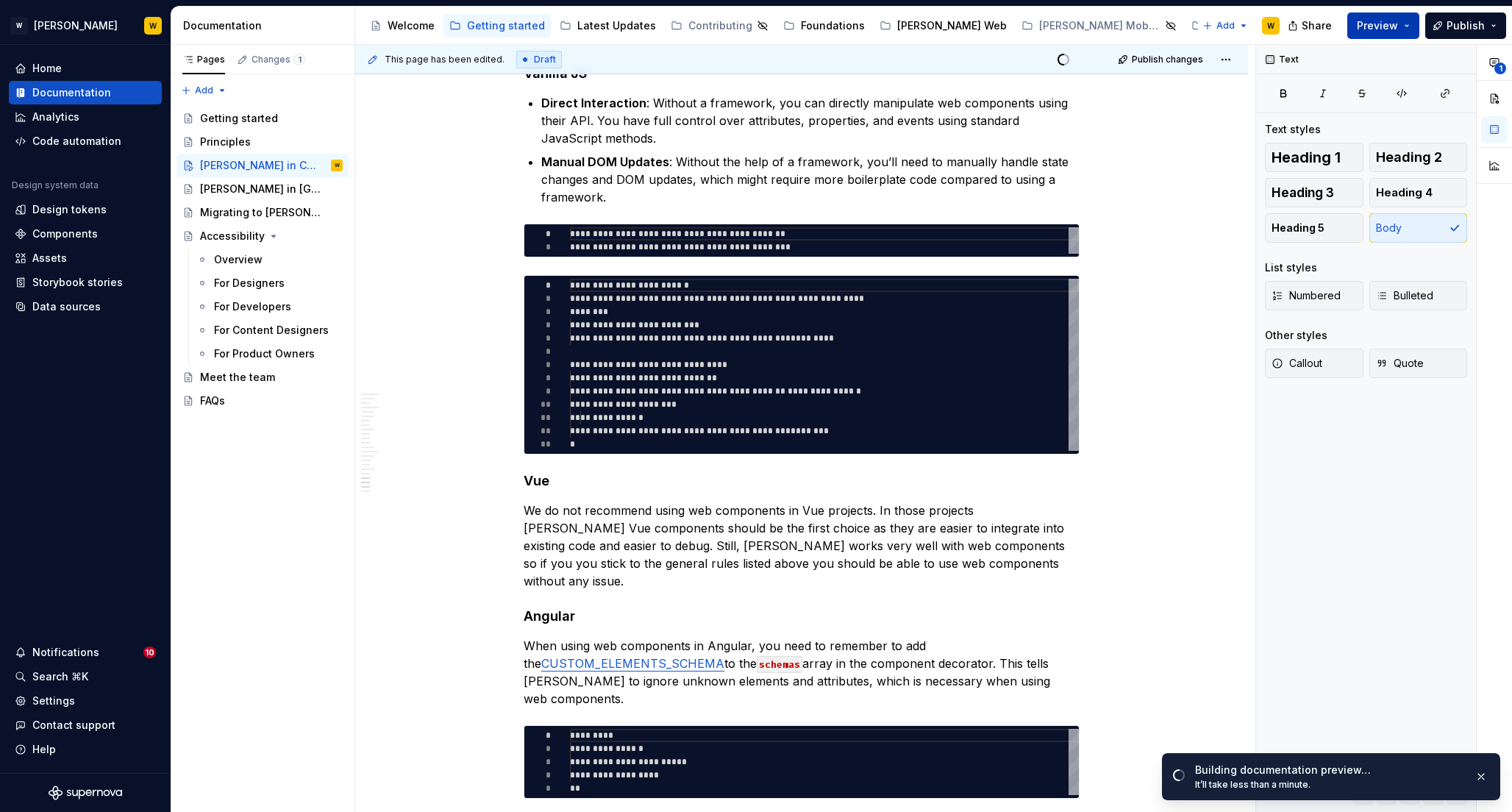
click at [1384, 22] on span "Preview" at bounding box center [1377, 26] width 41 height 15
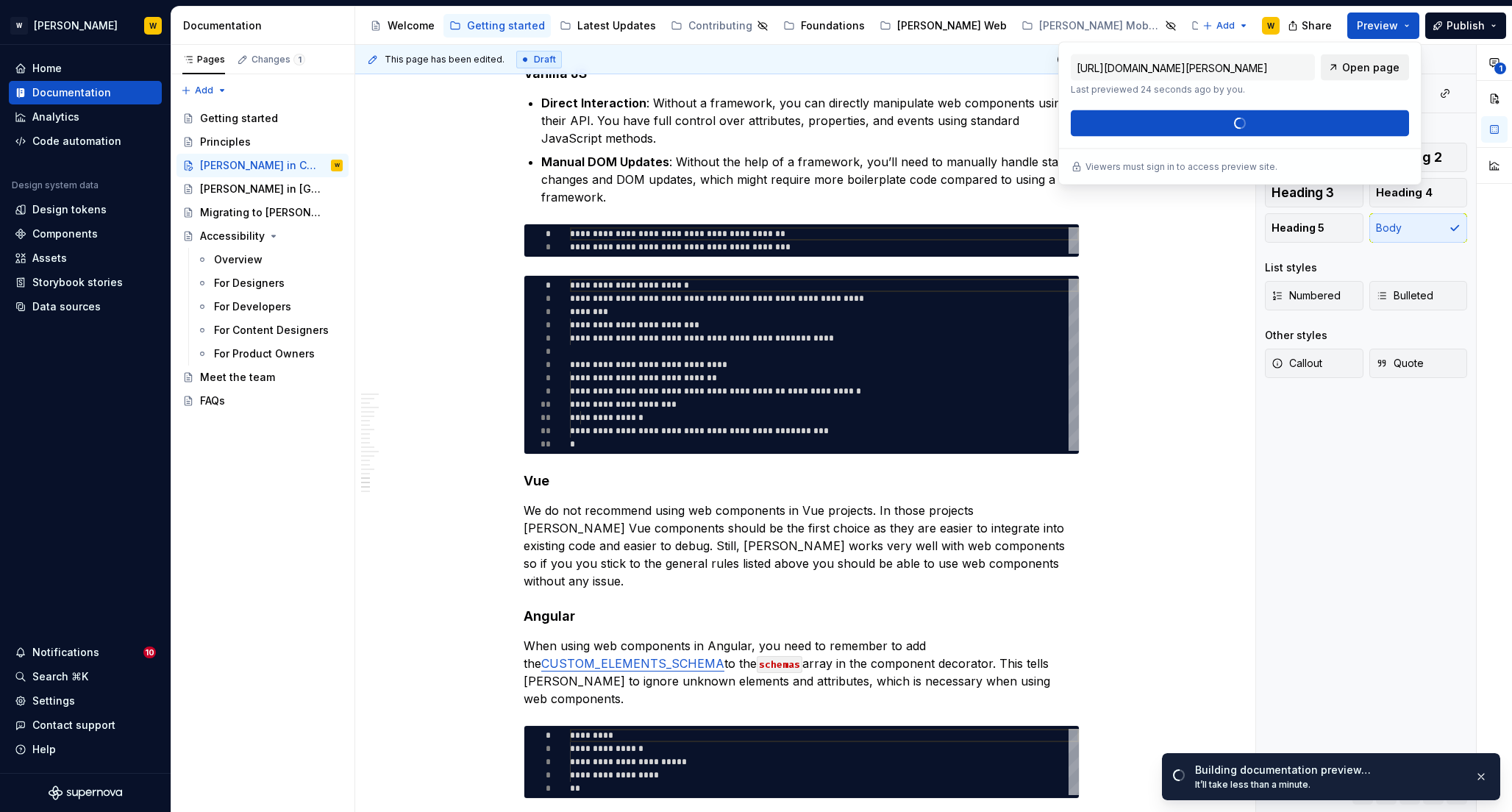
click at [1360, 67] on span "Open page" at bounding box center [1370, 67] width 57 height 15
type textarea "*"
